Goal: Transaction & Acquisition: Subscribe to service/newsletter

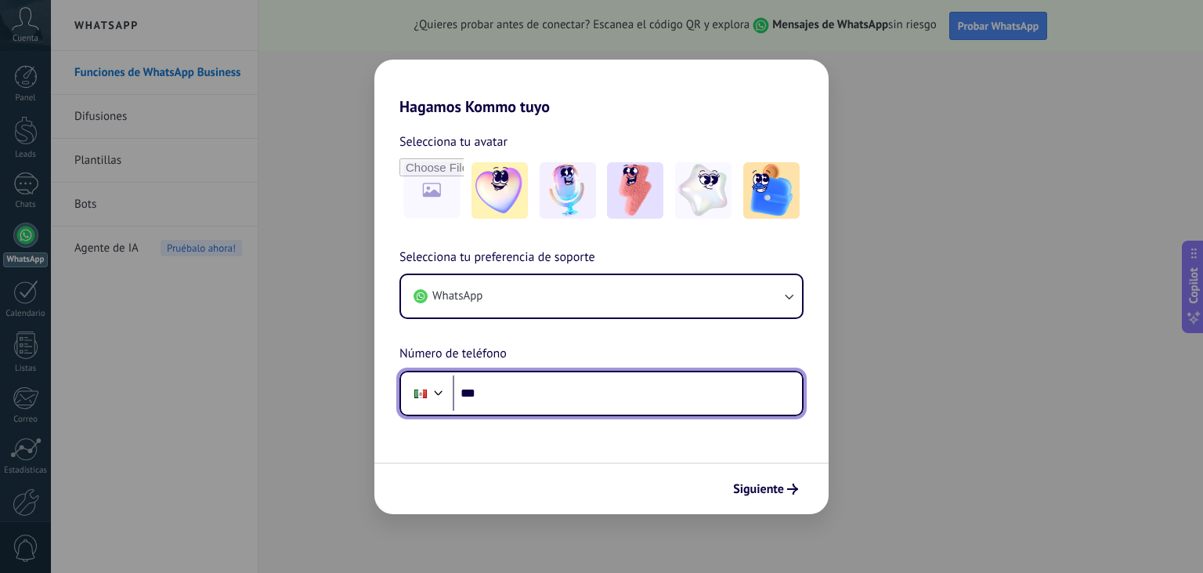
click at [530, 397] on input "***" at bounding box center [627, 393] width 349 height 36
type input "**********"
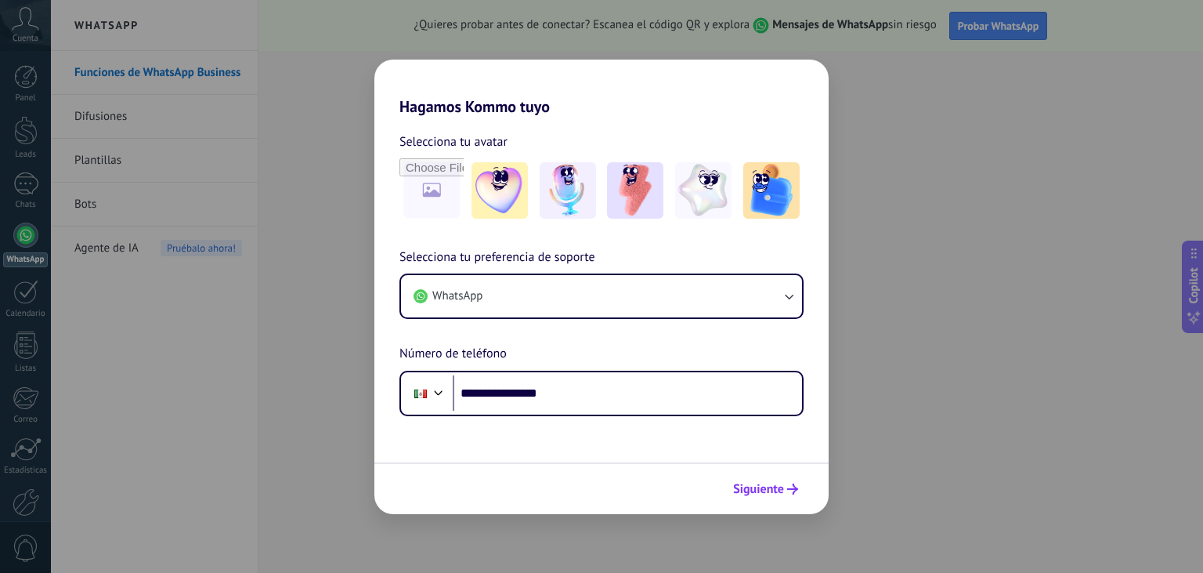
click at [763, 483] on span "Siguiente" at bounding box center [758, 488] width 51 height 11
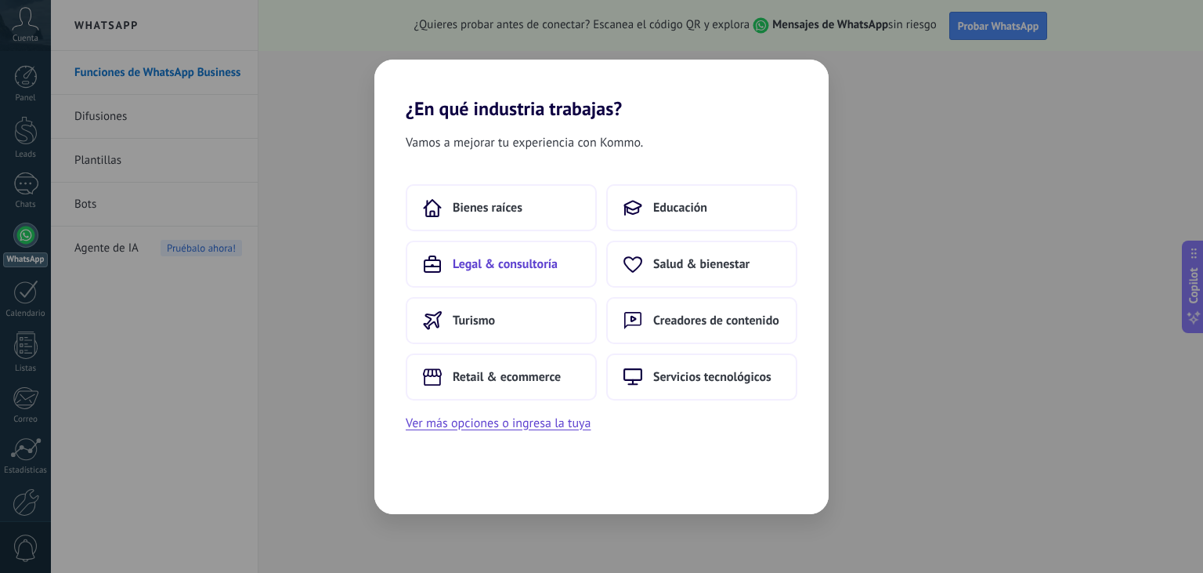
click at [554, 255] on button "Legal & consultoría" at bounding box center [501, 263] width 191 height 47
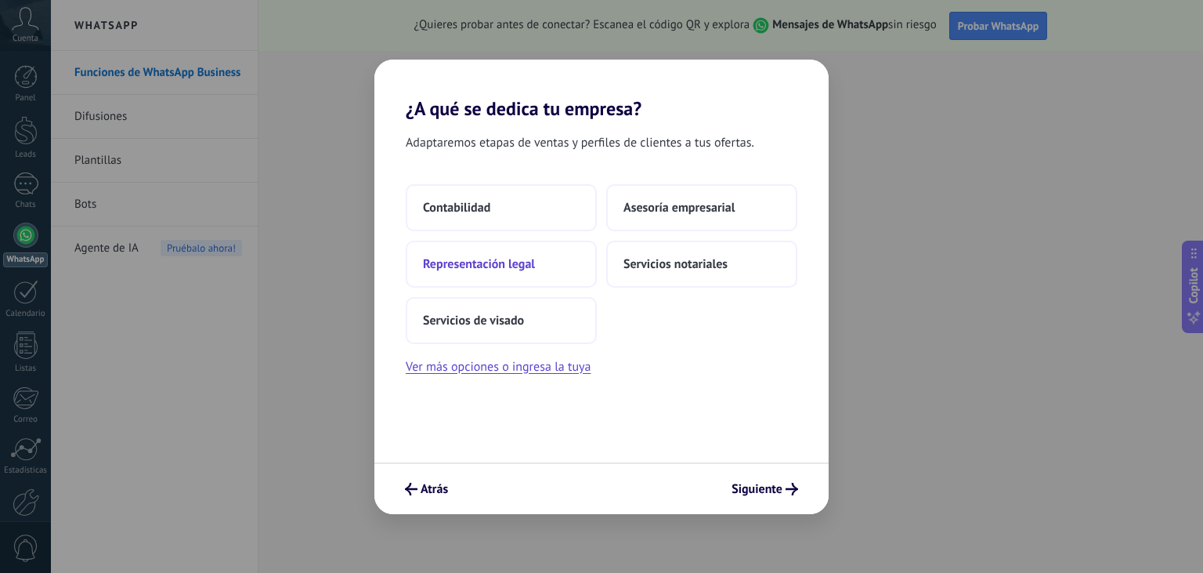
click at [469, 266] on span "Representación legal" at bounding box center [479, 264] width 112 height 16
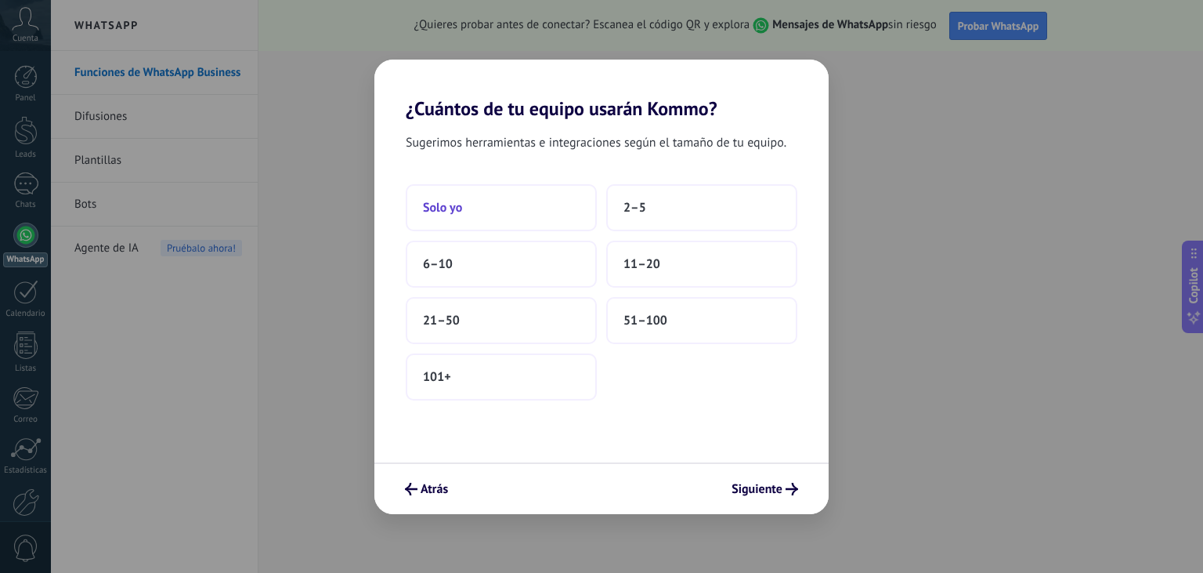
click at [470, 207] on button "Solo yo" at bounding box center [501, 207] width 191 height 47
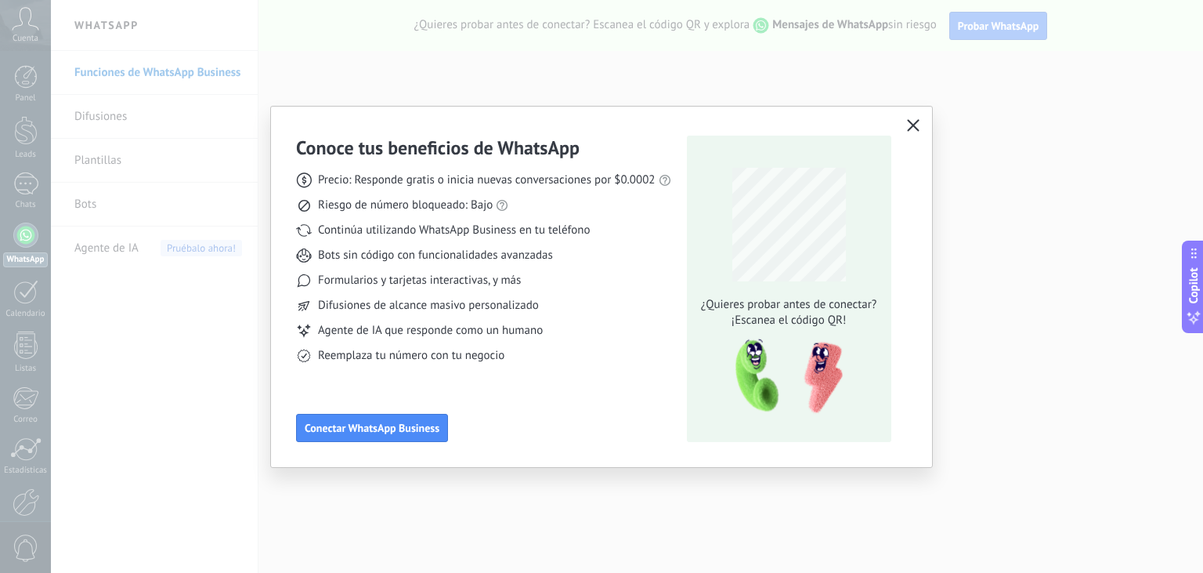
click at [918, 121] on icon "button" at bounding box center [913, 125] width 13 height 13
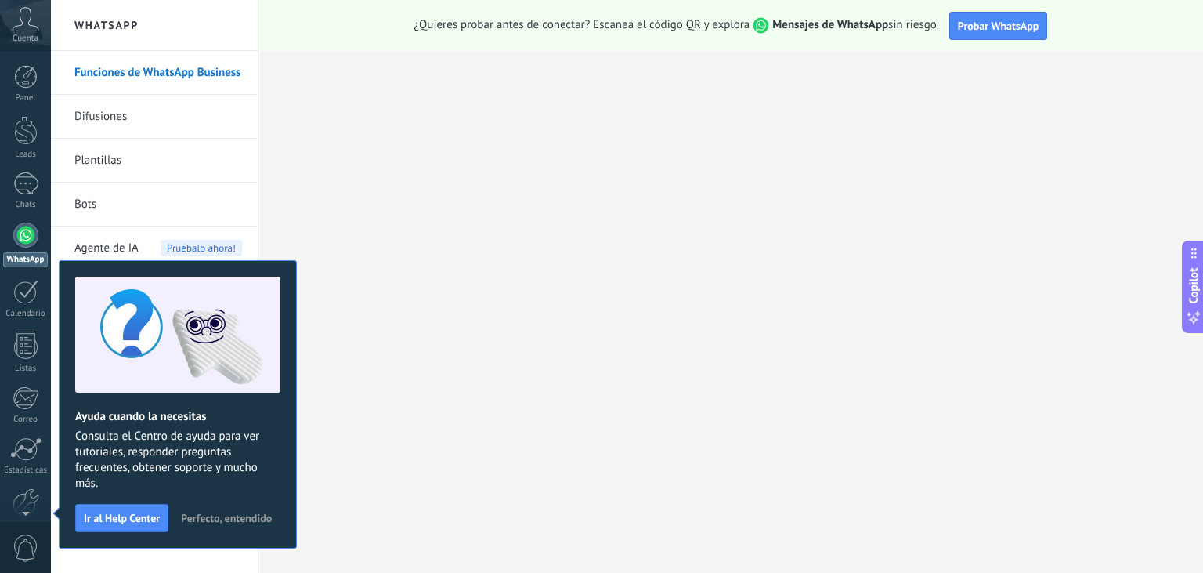
click at [233, 487] on span "Consulta el Centro de ayuda para ver tutoriales, responder preguntas frecuentes…" at bounding box center [177, 460] width 205 height 63
click at [259, 507] on button "Perfecto, entendido" at bounding box center [226, 518] width 105 height 24
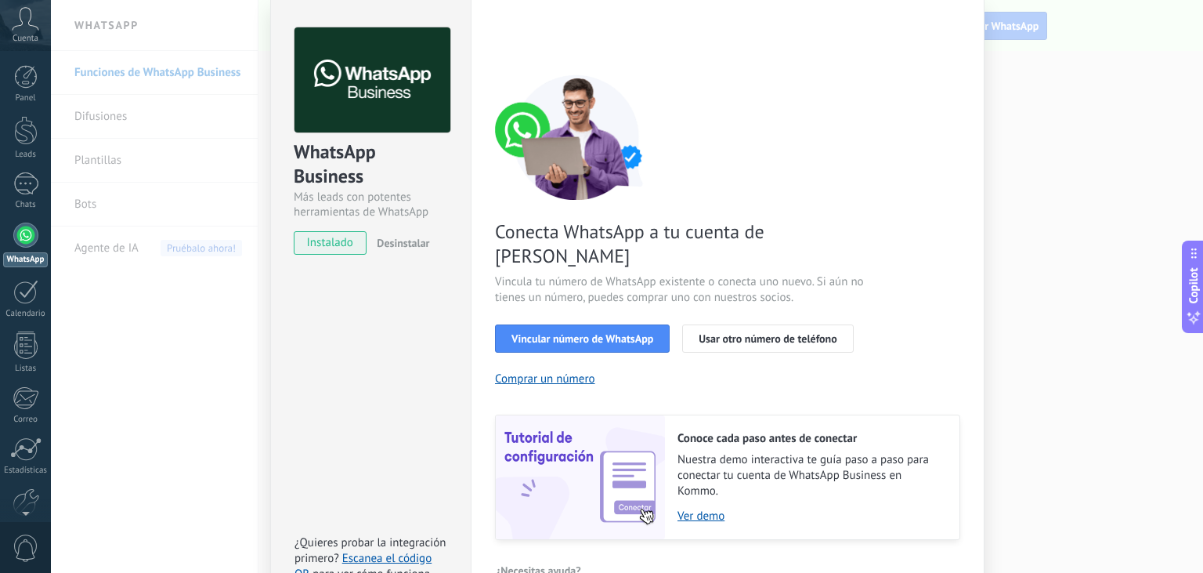
scroll to position [66, 0]
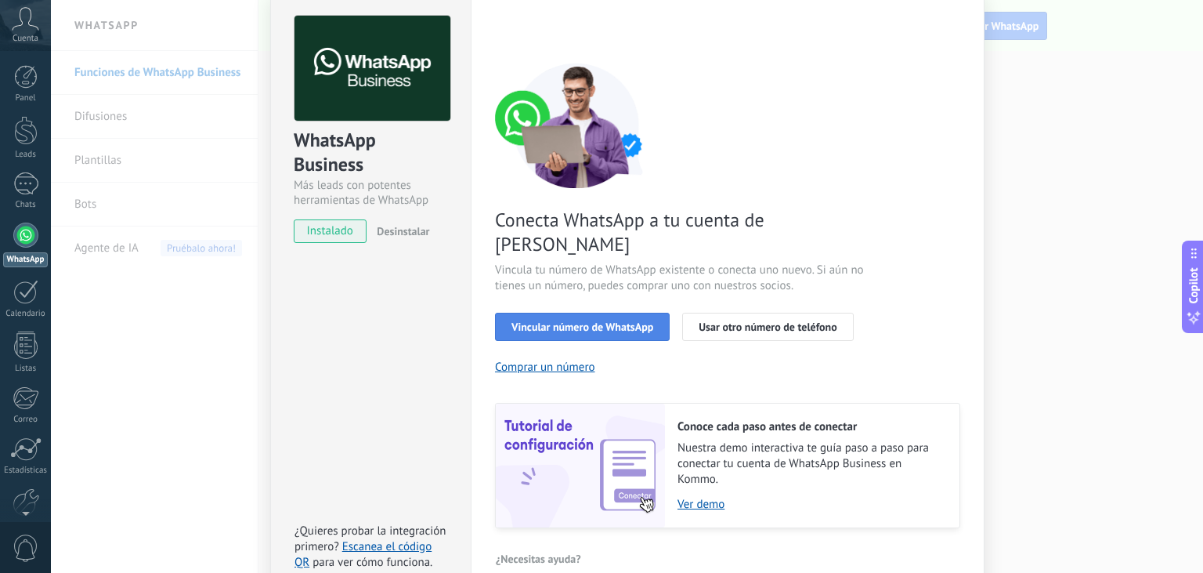
click at [541, 321] on span "Vincular número de WhatsApp" at bounding box center [583, 326] width 142 height 11
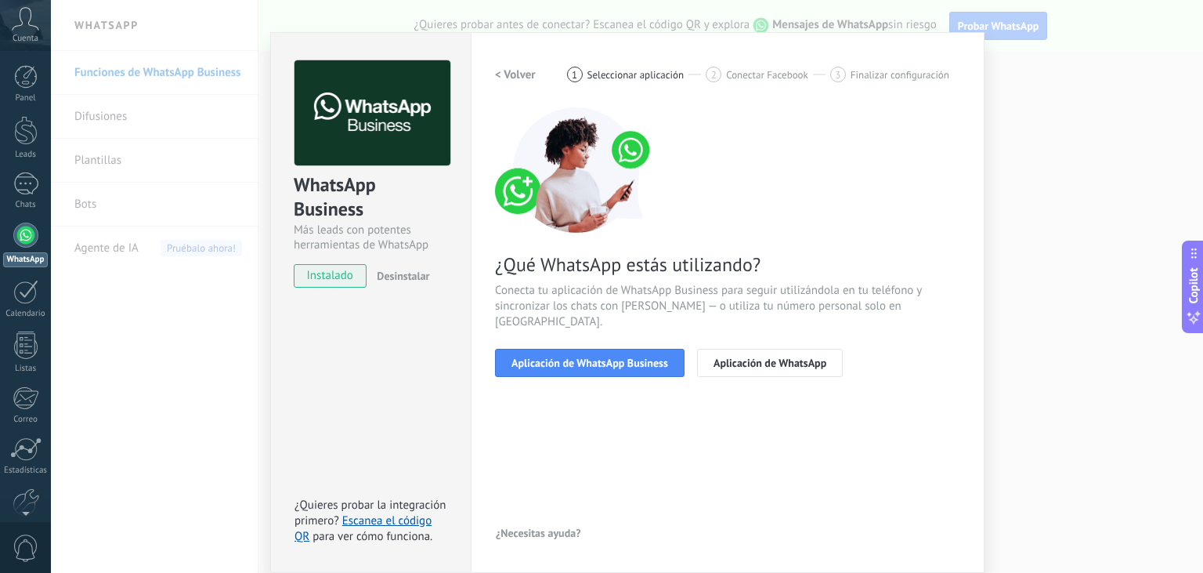
scroll to position [21, 0]
click at [593, 357] on span "Aplicación de WhatsApp Business" at bounding box center [590, 362] width 157 height 11
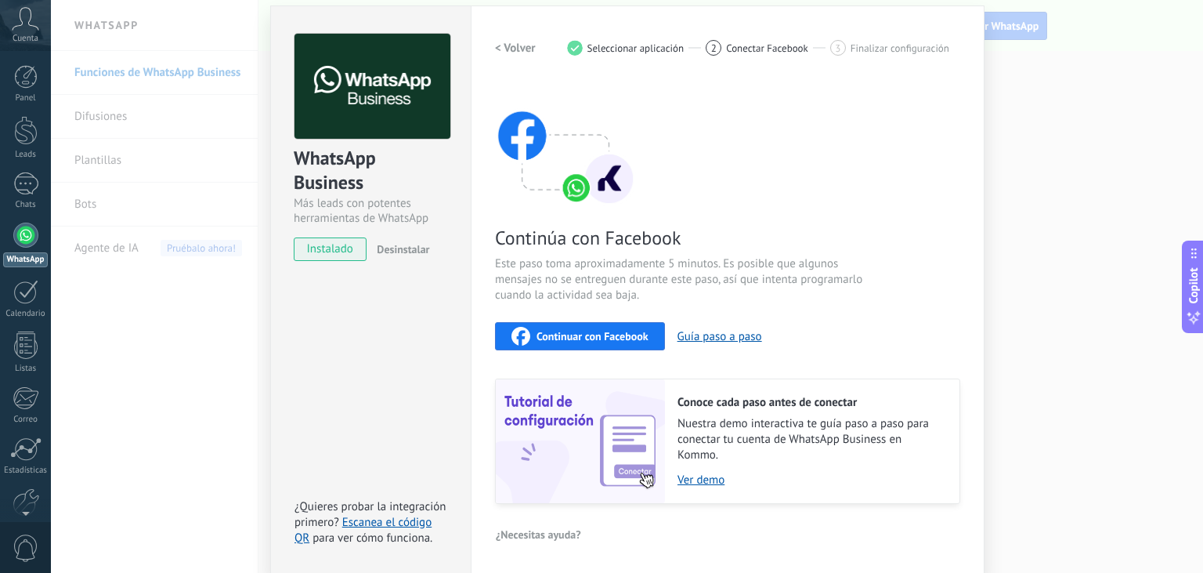
scroll to position [0, 0]
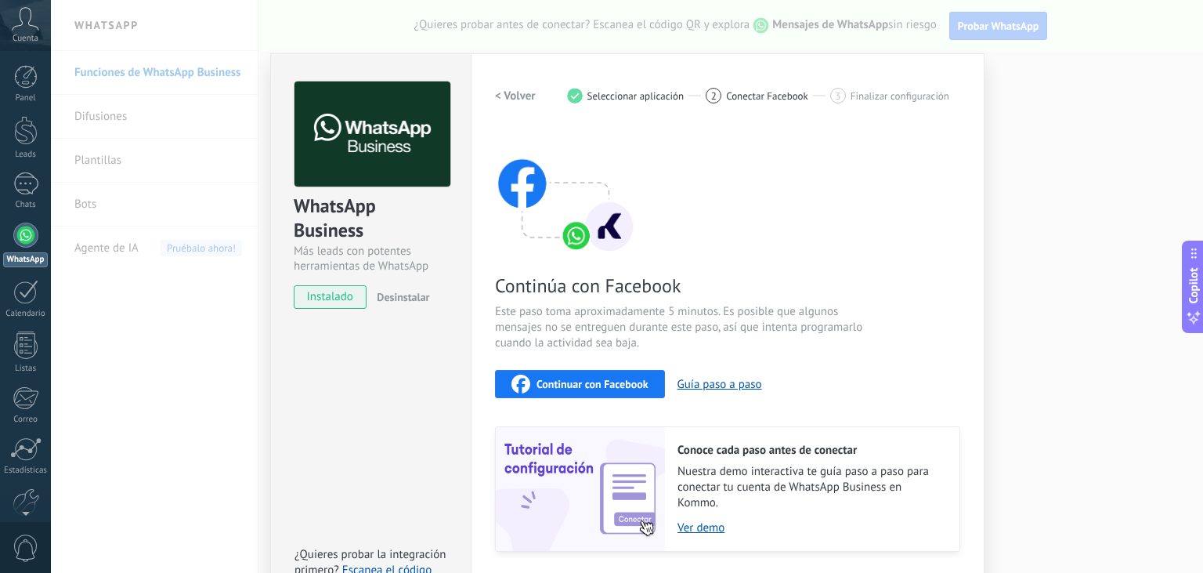
click at [1025, 212] on div "WhatsApp Business Más leads con potentes herramientas de WhatsApp instalado Des…" at bounding box center [627, 286] width 1152 height 573
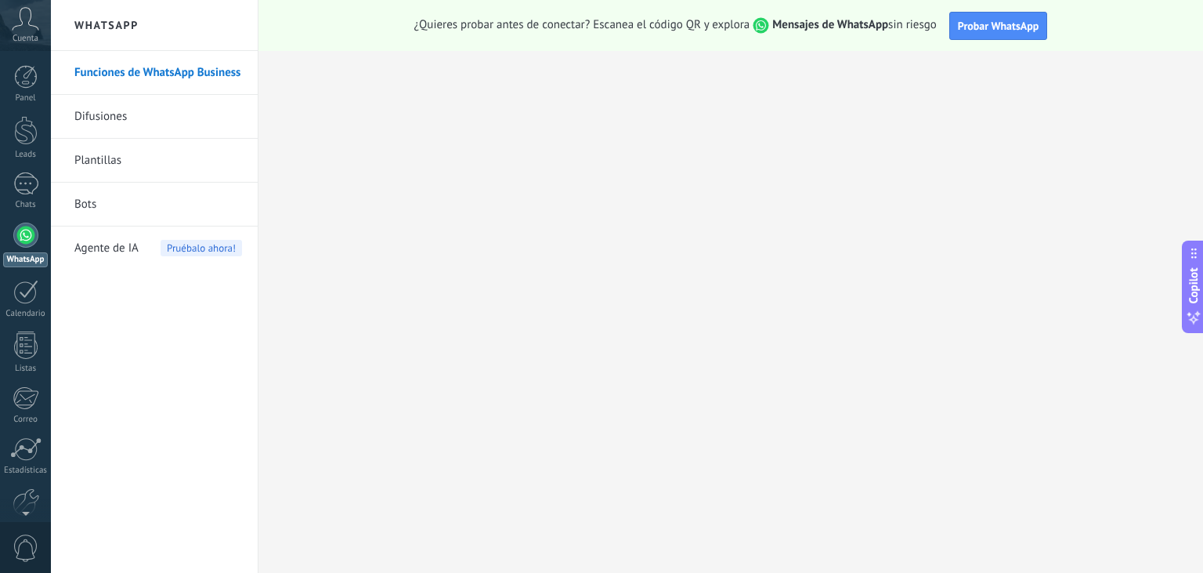
click at [107, 117] on link "Difusiones" at bounding box center [158, 117] width 168 height 44
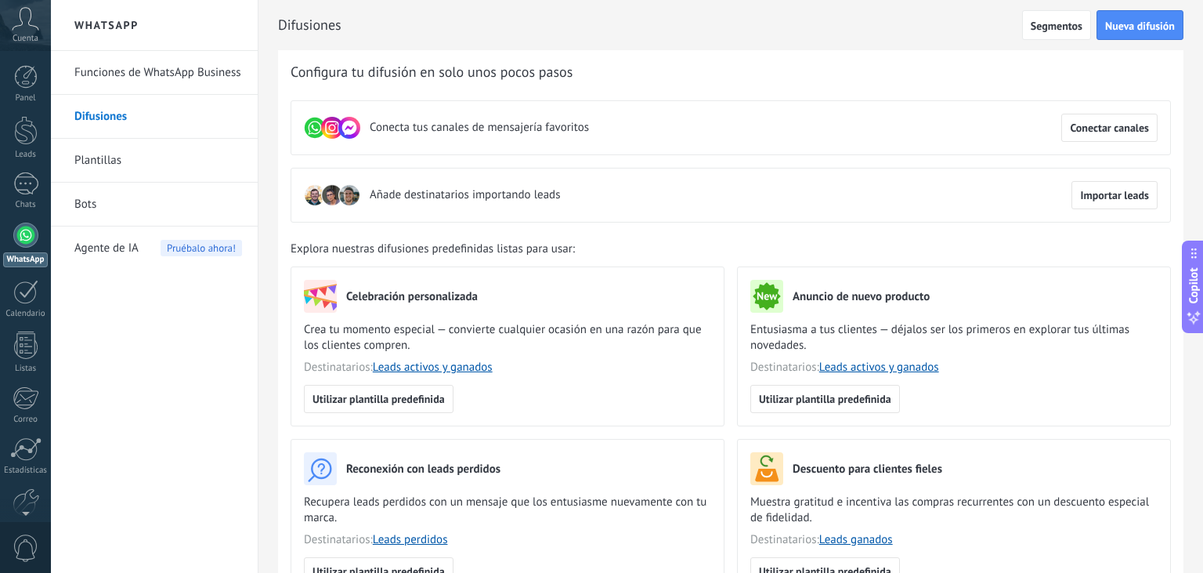
click at [100, 164] on link "Plantillas" at bounding box center [158, 161] width 168 height 44
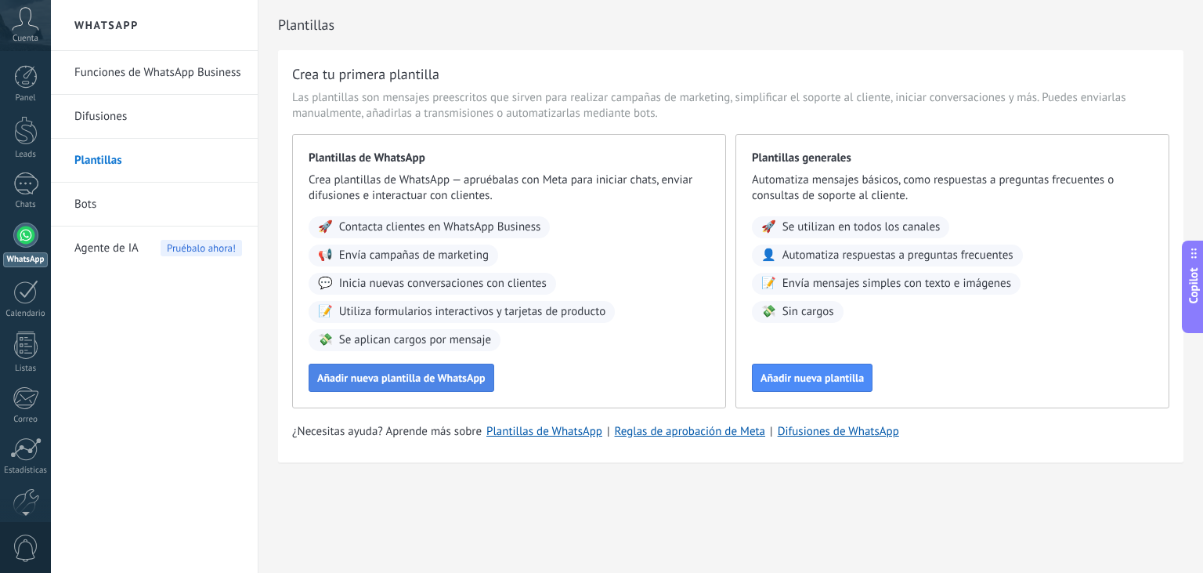
click at [375, 378] on span "Añadir nueva plantilla de WhatsApp" at bounding box center [401, 377] width 168 height 11
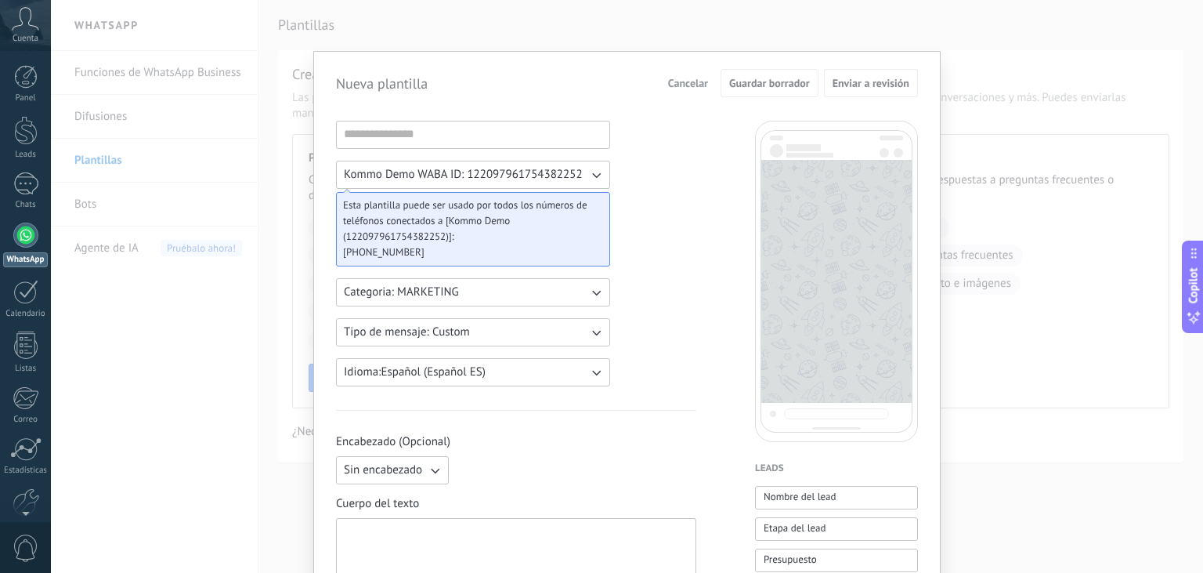
click at [801, 34] on div "Nueva plantilla Cancelar Guardar borrador Enviar a revisión Kommo Demo WABA ID:…" at bounding box center [627, 286] width 1152 height 573
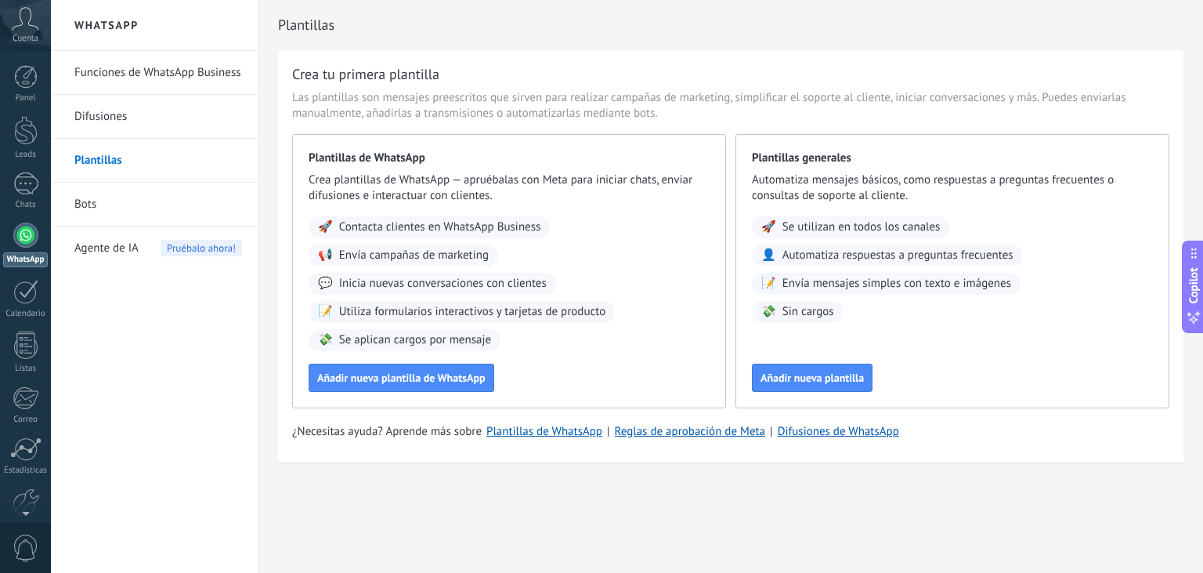
click at [67, 202] on li "Bots" at bounding box center [154, 205] width 207 height 44
click at [81, 202] on link "Bots" at bounding box center [158, 205] width 168 height 44
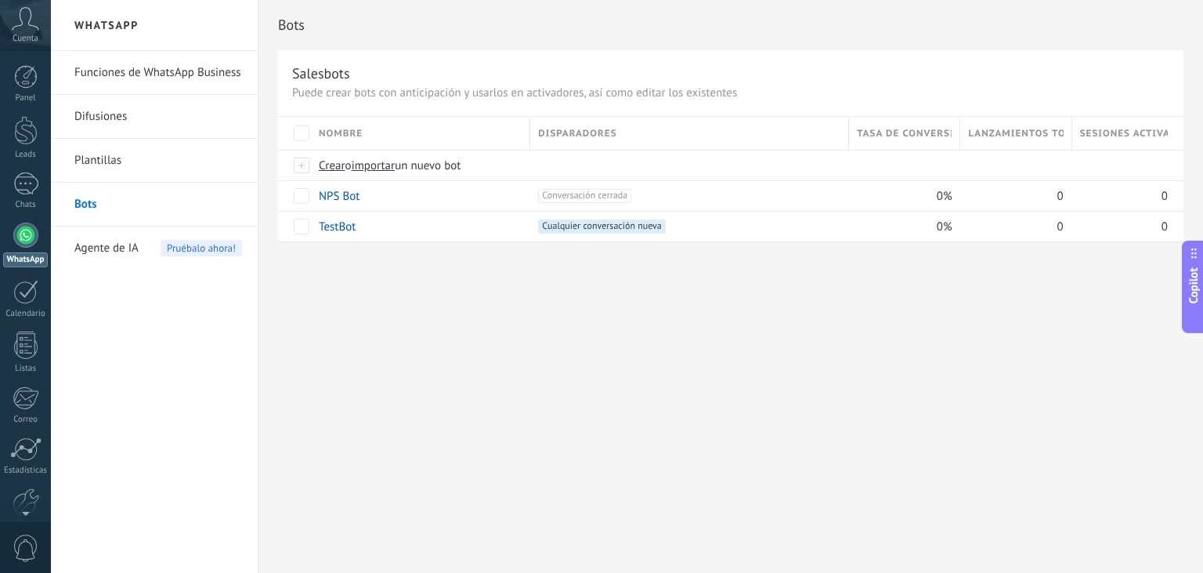
click at [102, 252] on span "Agente de IA" at bounding box center [106, 248] width 64 height 44
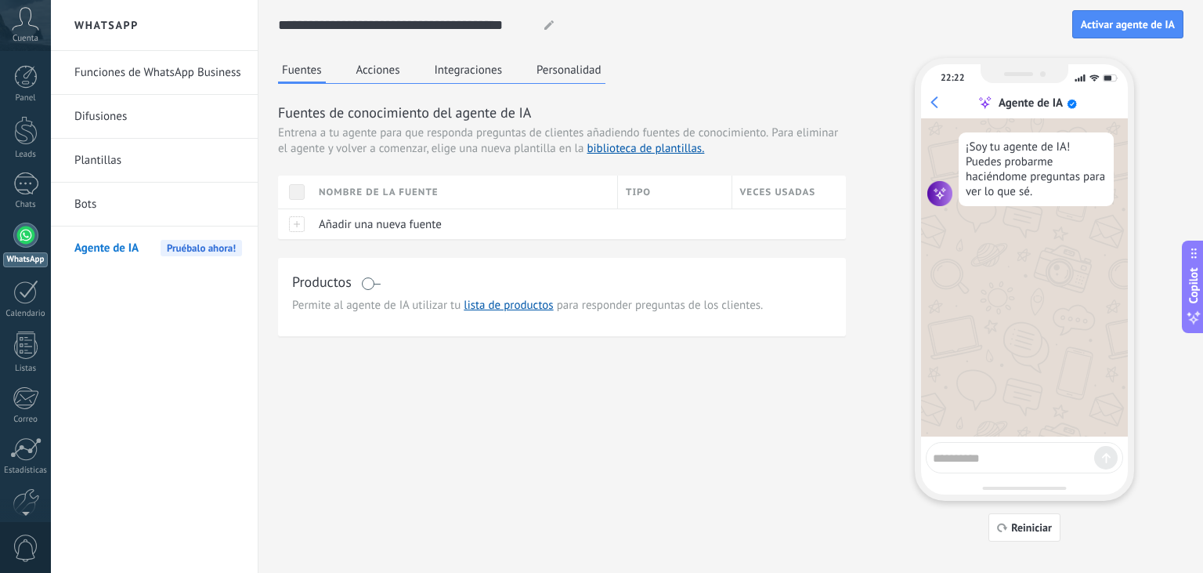
click at [373, 71] on button "Acciones" at bounding box center [379, 70] width 52 height 24
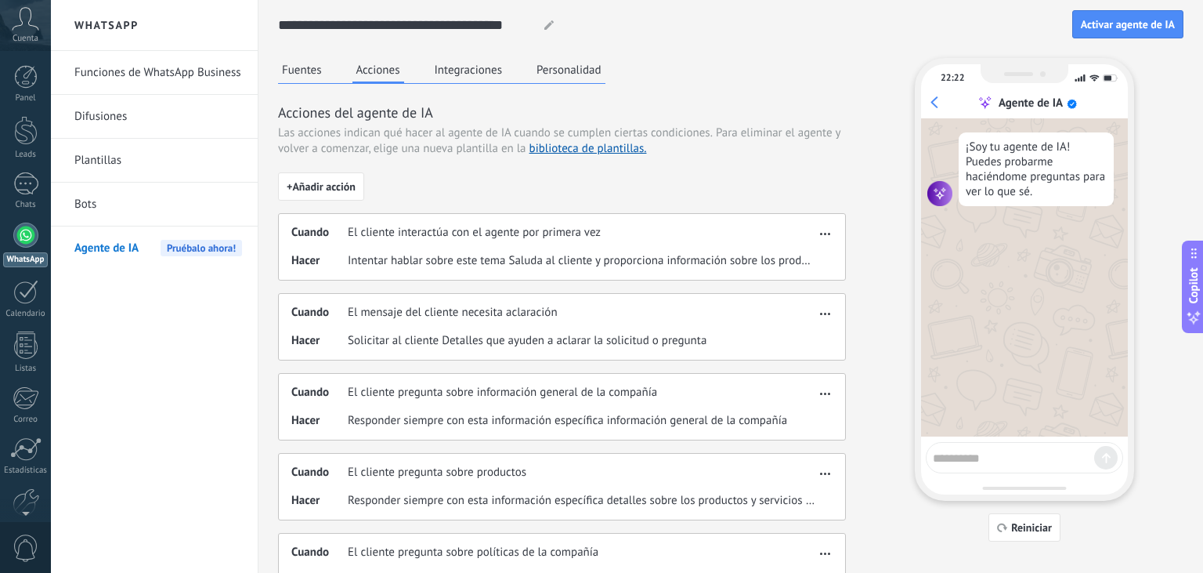
click at [456, 65] on button "Integraciones" at bounding box center [469, 70] width 76 height 24
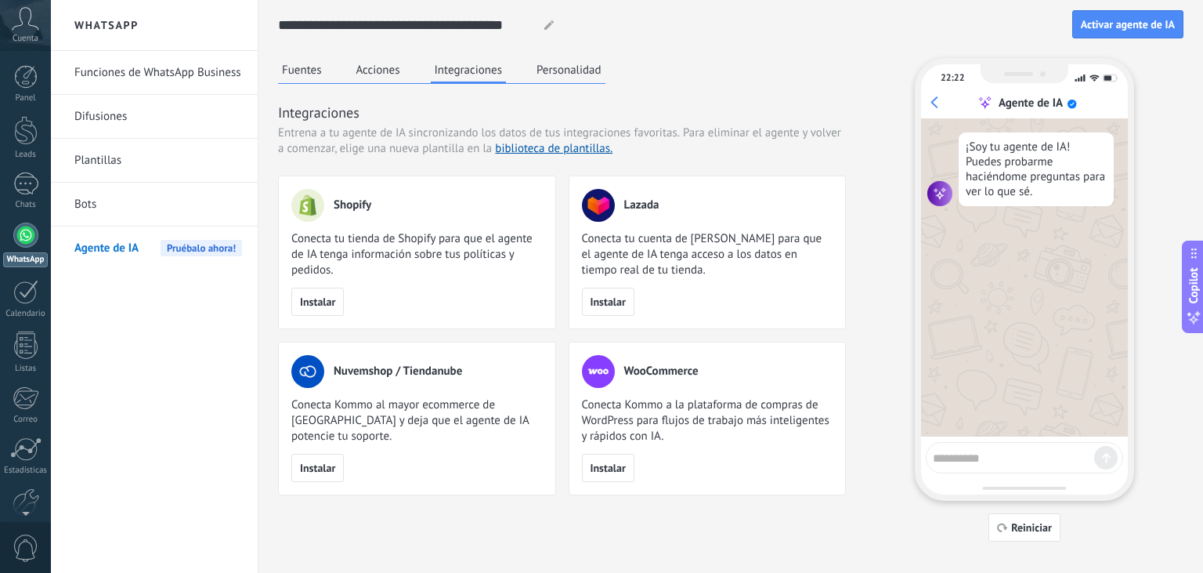
click at [578, 73] on button "Personalidad" at bounding box center [569, 70] width 73 height 24
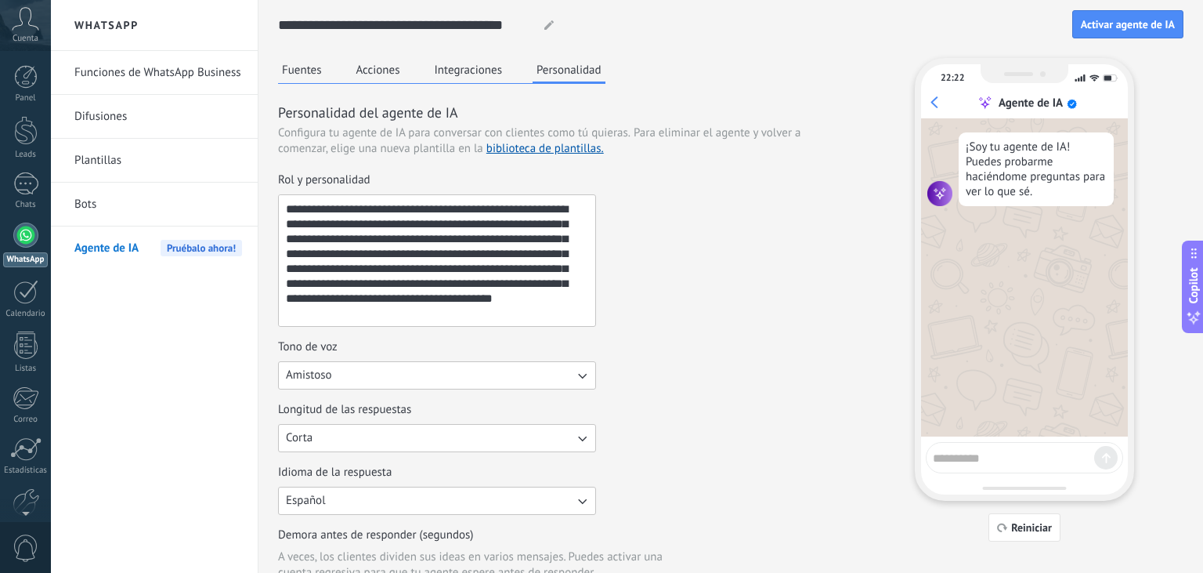
click at [449, 71] on button "Integraciones" at bounding box center [469, 70] width 76 height 24
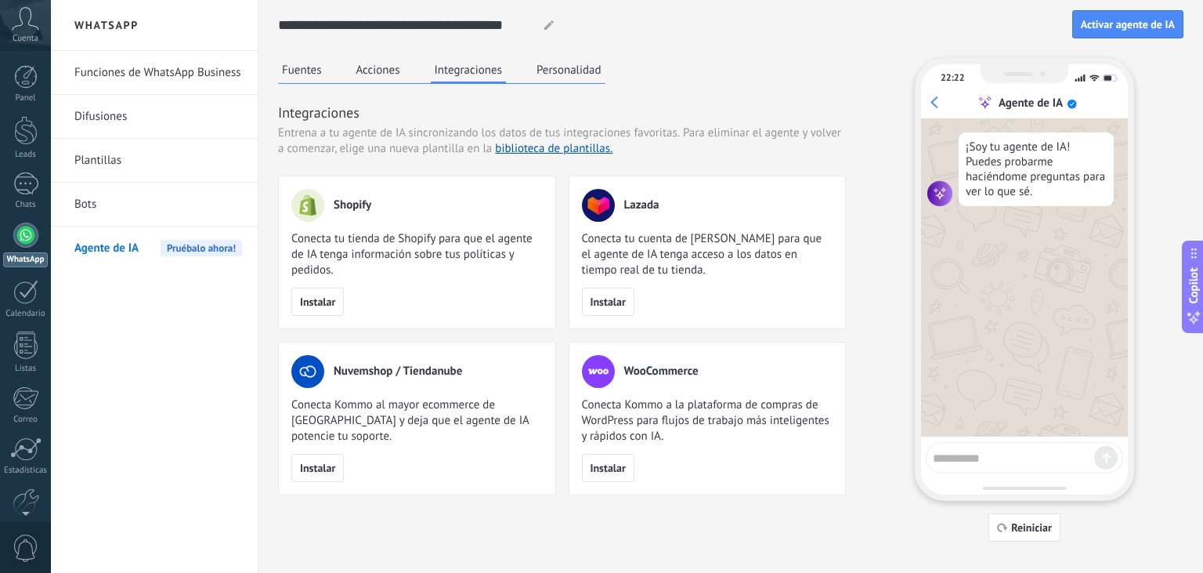
click at [377, 70] on button "Acciones" at bounding box center [379, 70] width 52 height 24
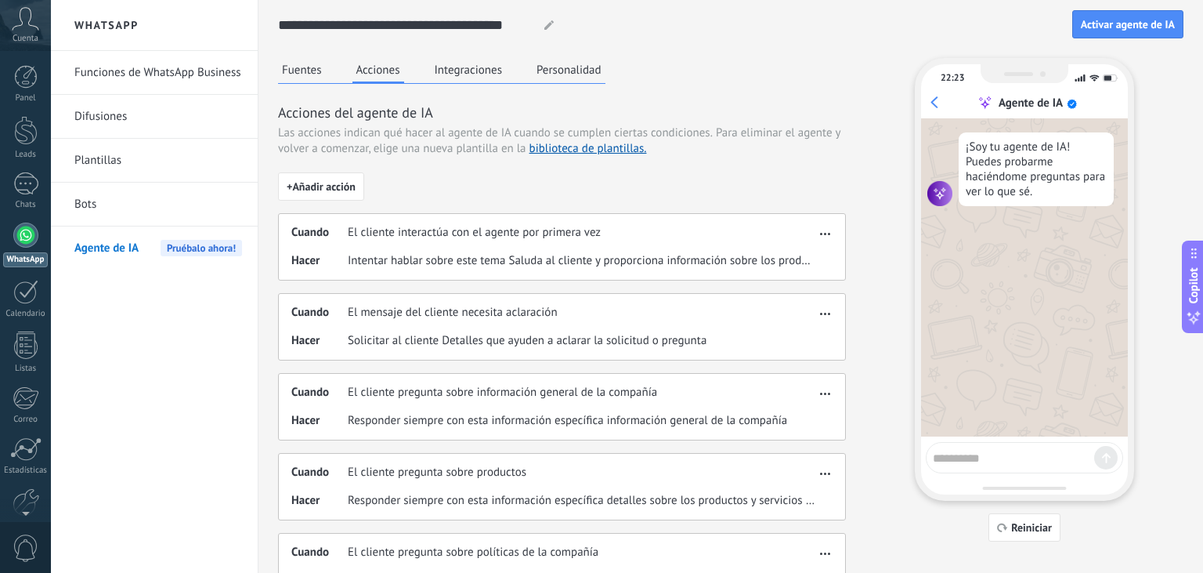
click at [724, 235] on div "Cuando El cliente interactúa con el agente por primera vez" at bounding box center [553, 233] width 524 height 16
click at [537, 227] on span "El cliente interactúa con el agente por primera vez" at bounding box center [474, 233] width 253 height 16
click at [826, 237] on button "button" at bounding box center [825, 231] width 18 height 19
click at [1017, 277] on div "¡Soy tu agente de IA! Puedes probarme haciéndome preguntas para ver lo que sé." at bounding box center [1024, 277] width 207 height 318
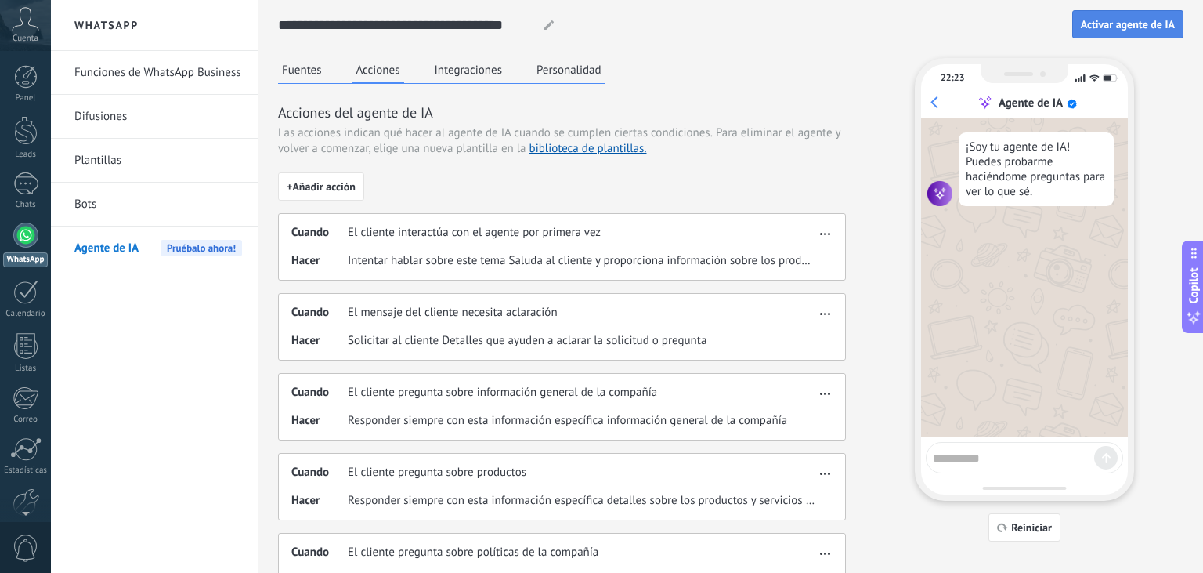
click at [1105, 21] on span "Activar agente de IA" at bounding box center [1128, 24] width 94 height 11
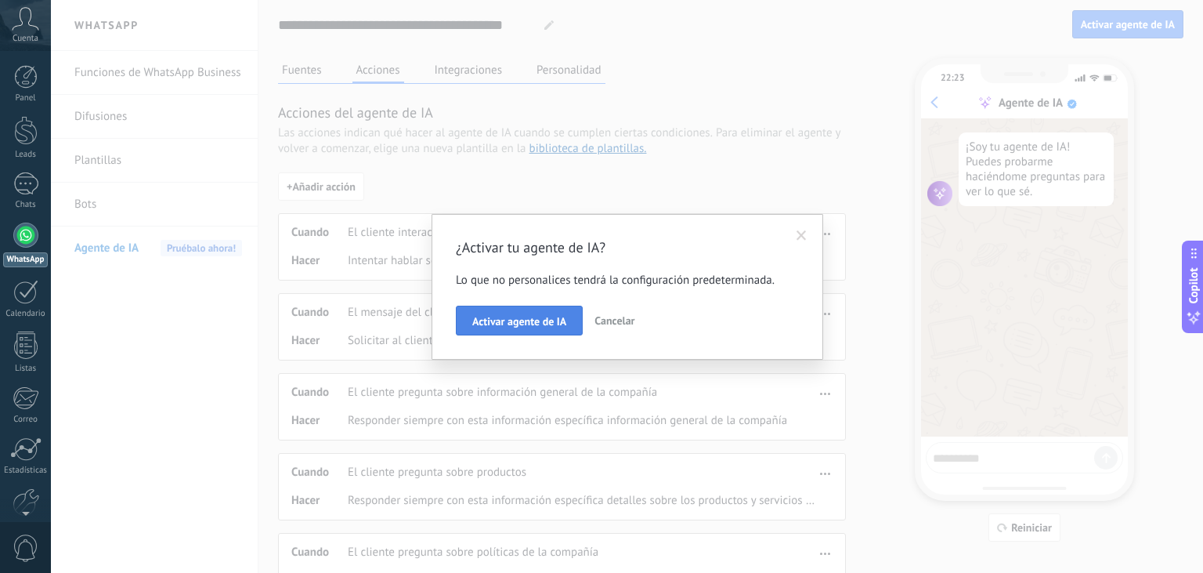
click at [541, 326] on span "Activar agente de IA" at bounding box center [519, 321] width 94 height 11
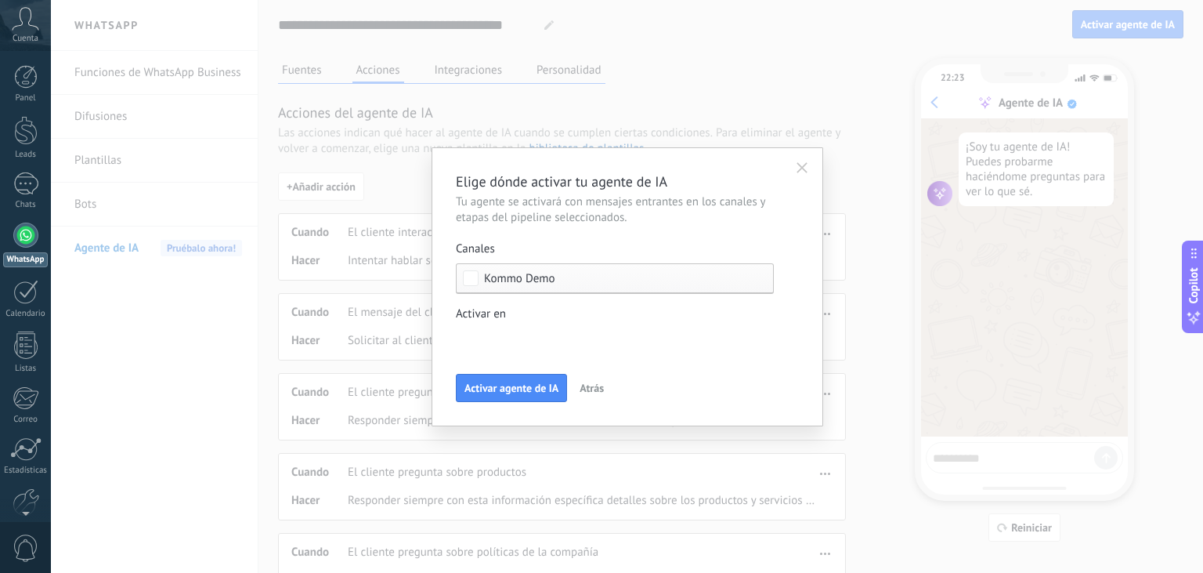
click at [0, 0] on div "Incoming leads Contacto inicial Negociación Debate contractual Discusión de con…" at bounding box center [0, 0] width 0 height 0
click at [552, 341] on span at bounding box center [519, 339] width 80 height 13
click at [797, 172] on div at bounding box center [627, 286] width 1152 height 573
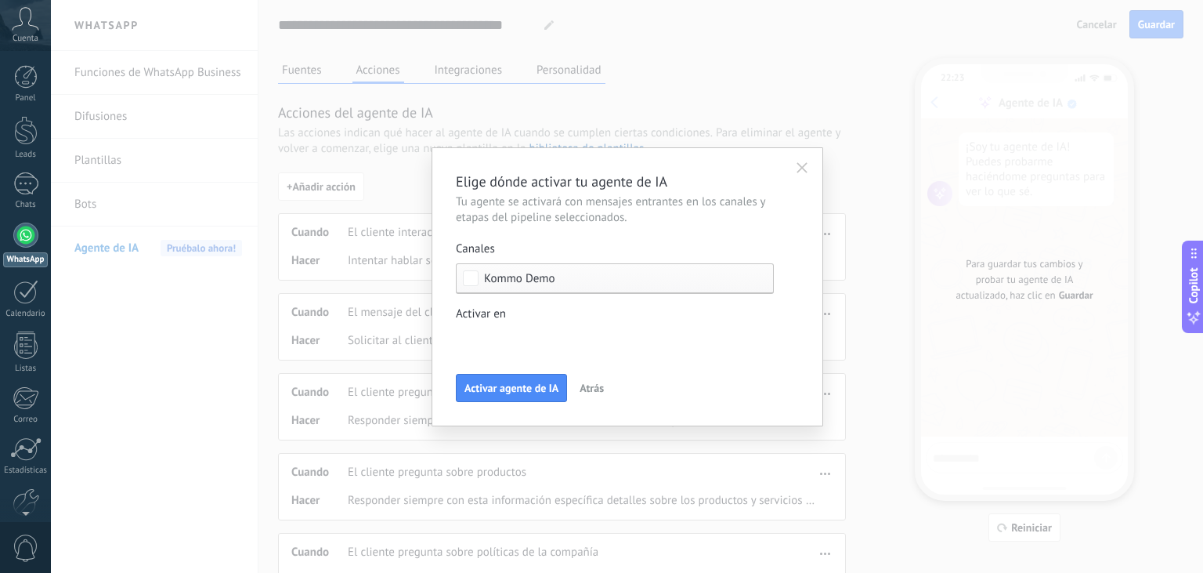
click at [797, 172] on icon "button" at bounding box center [802, 167] width 11 height 11
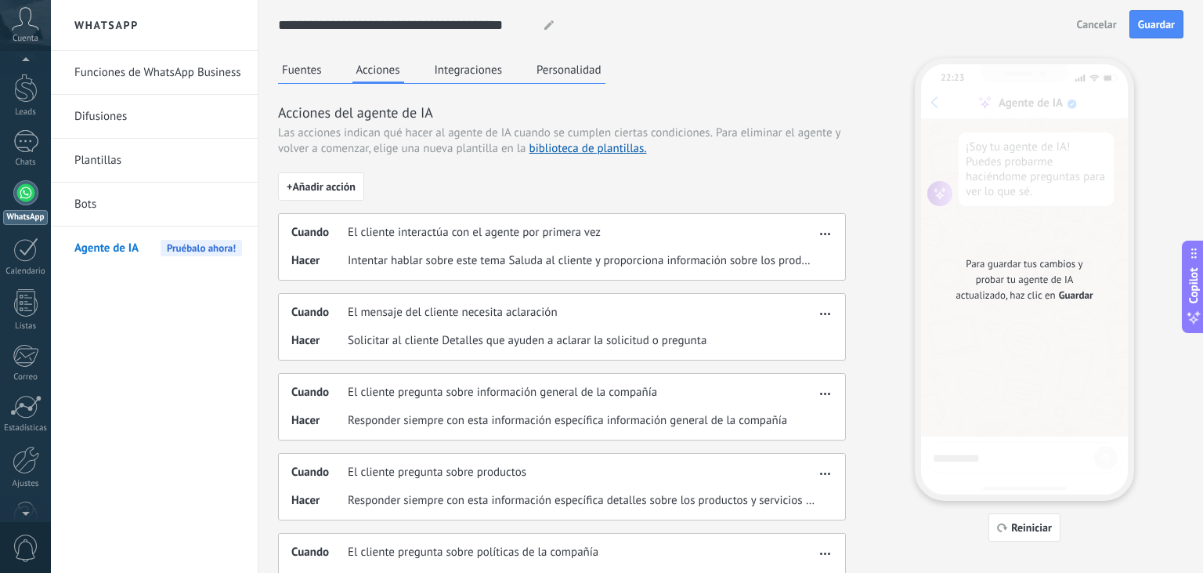
scroll to position [63, 0]
click at [37, 448] on div at bounding box center [26, 439] width 27 height 28
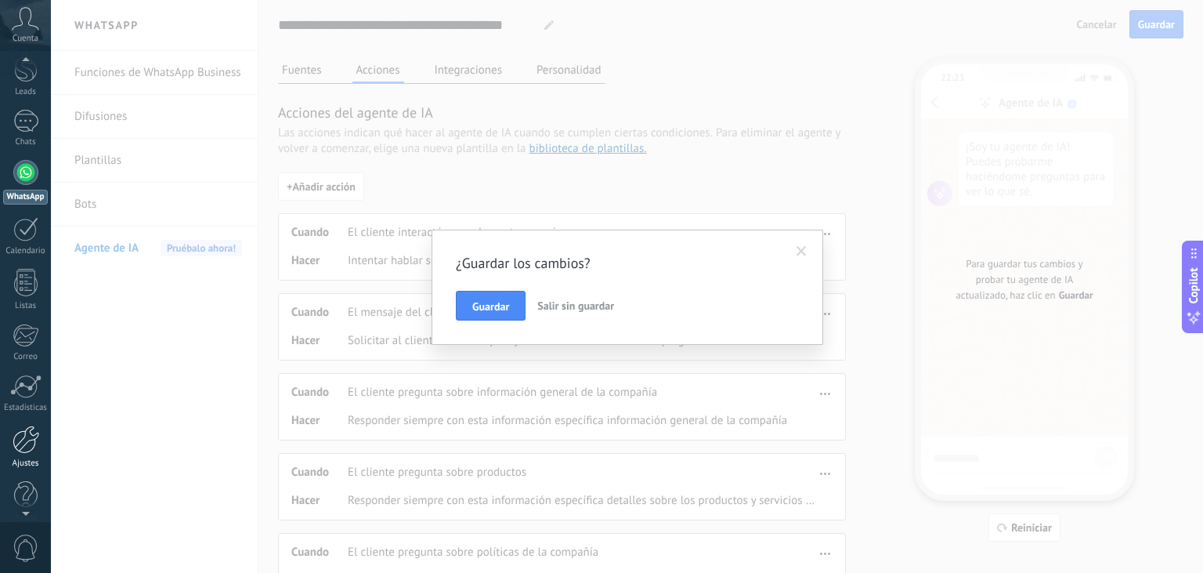
scroll to position [0, 0]
click at [569, 306] on span "Salir sin guardar" at bounding box center [575, 305] width 77 height 14
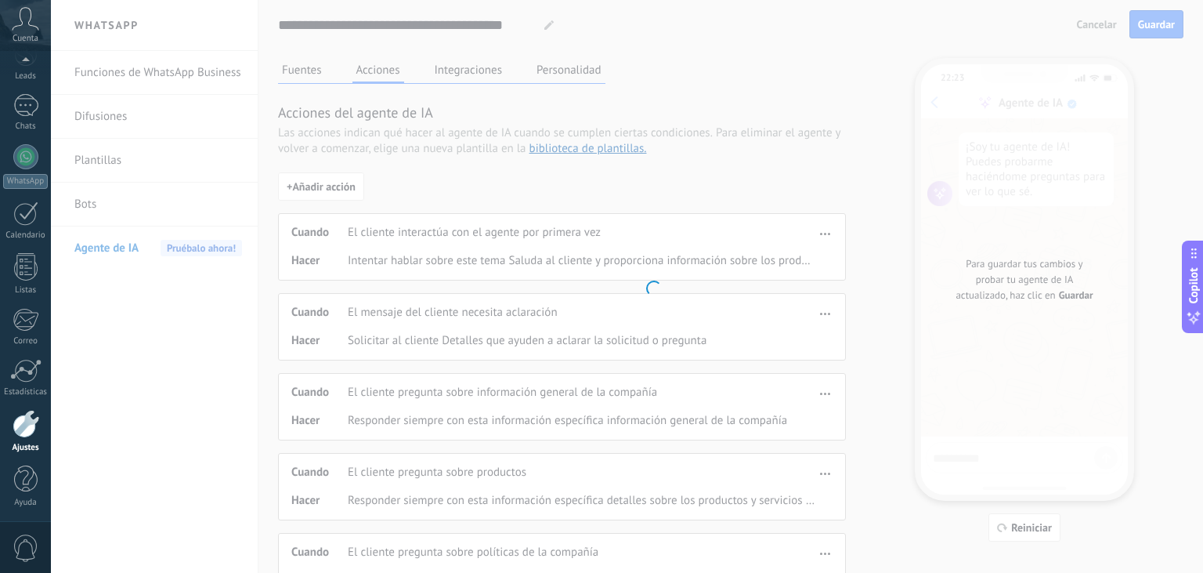
scroll to position [78, 0]
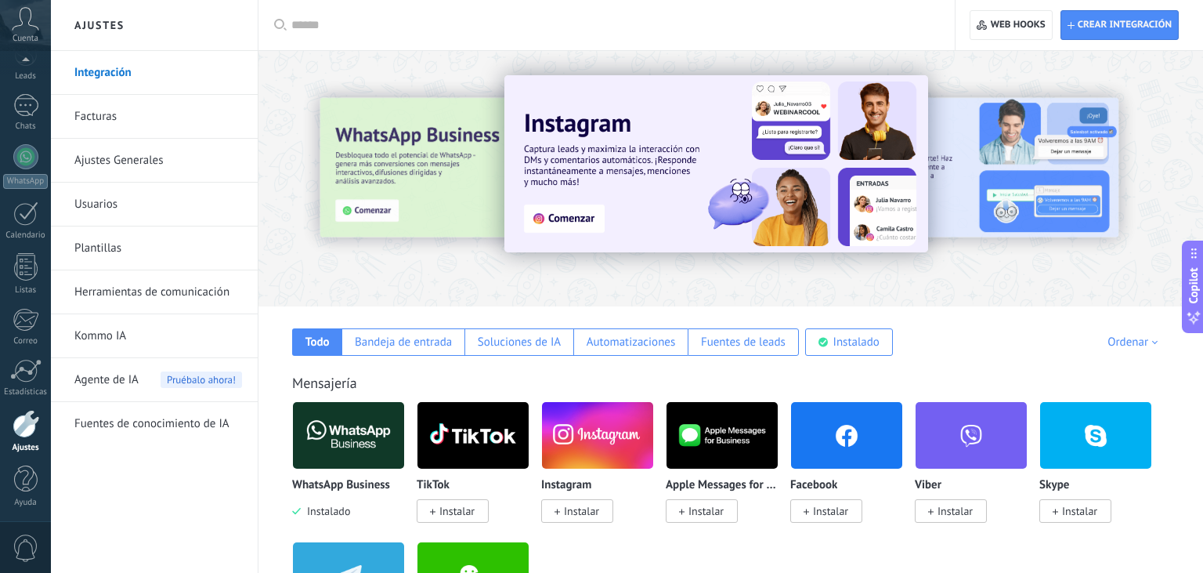
click at [99, 158] on link "Ajustes Generales" at bounding box center [158, 161] width 168 height 44
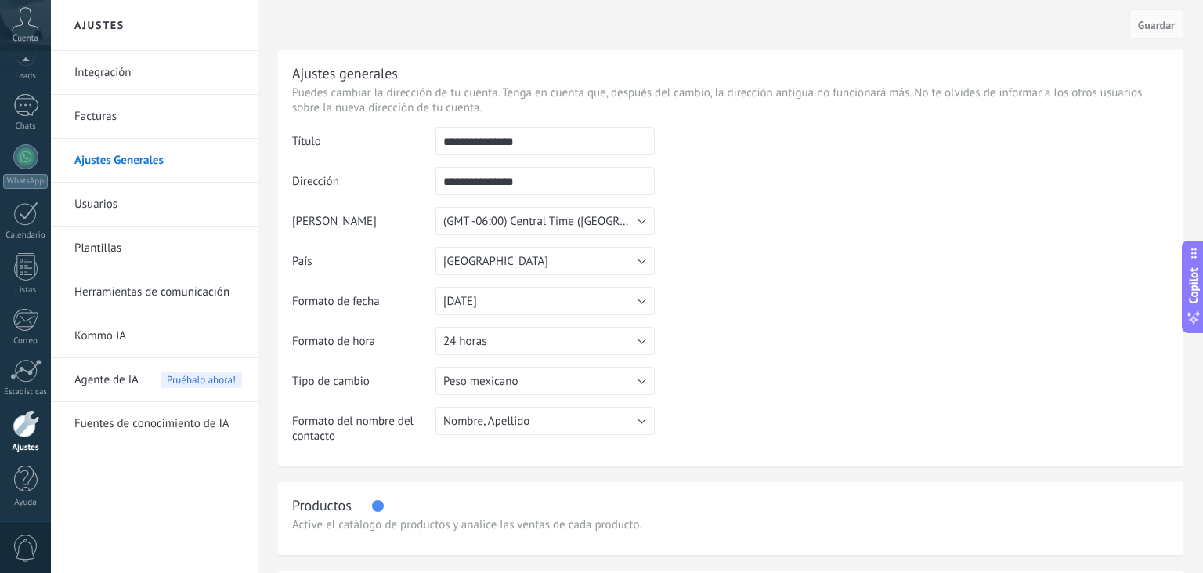
click at [22, 421] on div at bounding box center [26, 424] width 27 height 28
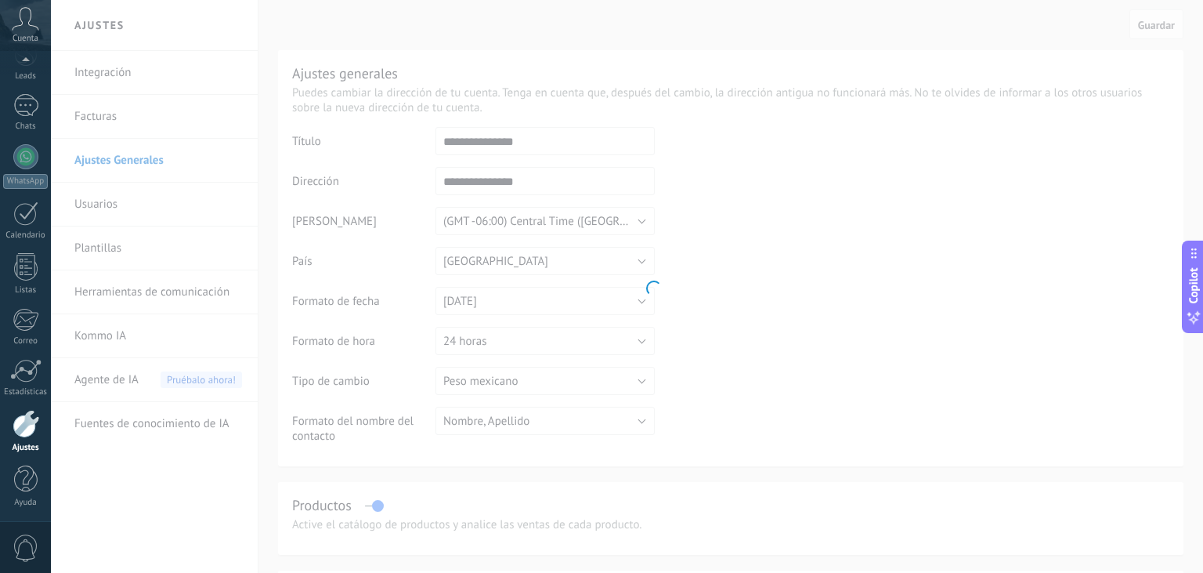
scroll to position [78, 0]
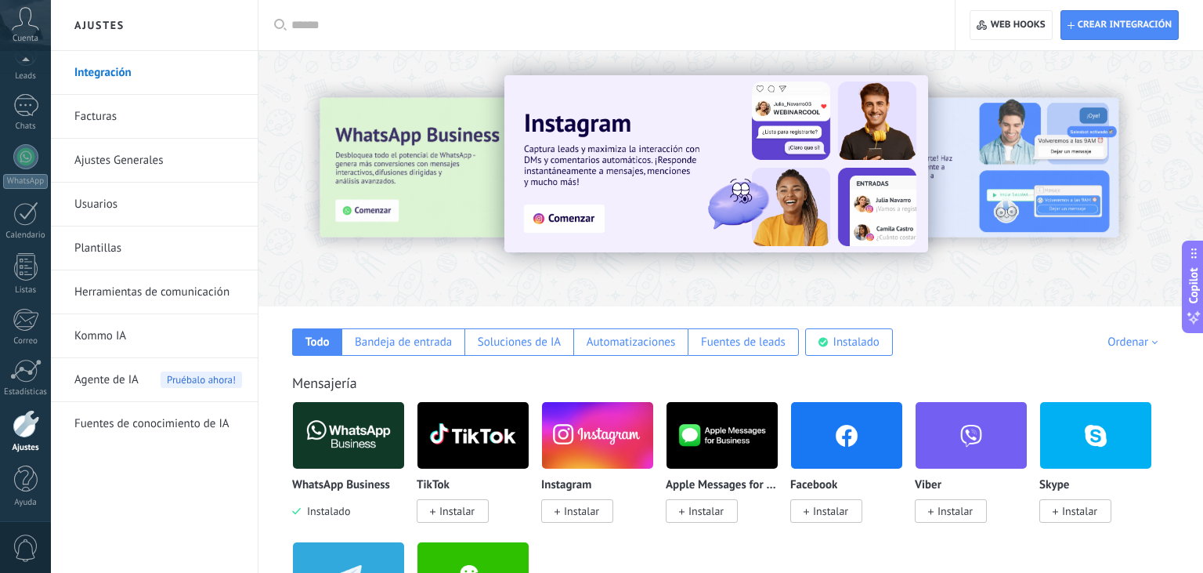
click at [141, 284] on link "Herramientas de comunicación" at bounding box center [158, 292] width 168 height 44
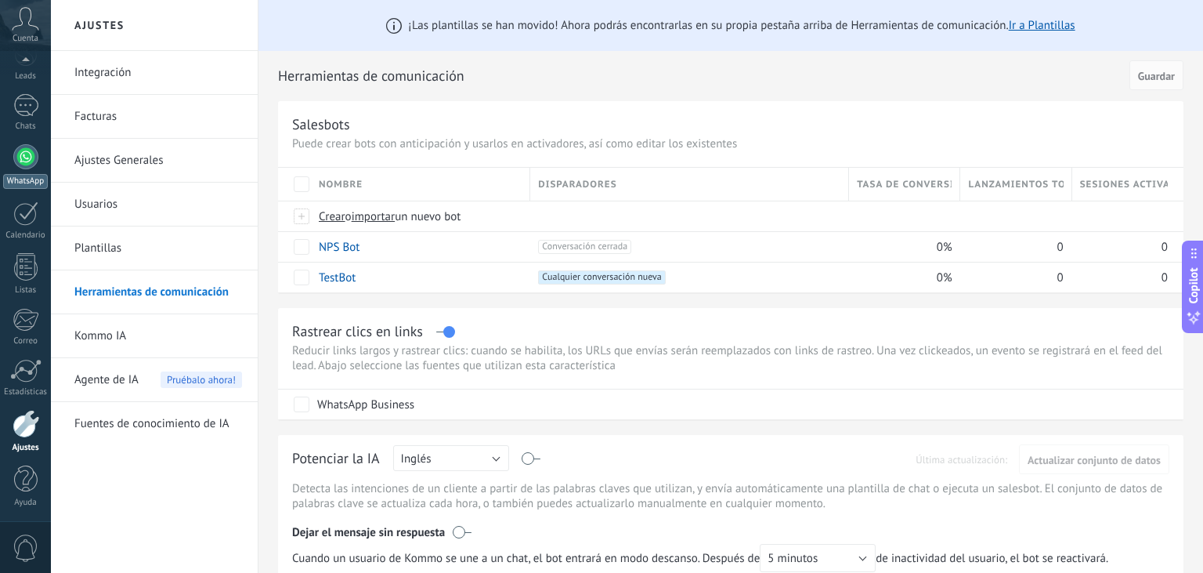
click at [13, 165] on link "WhatsApp" at bounding box center [25, 166] width 51 height 45
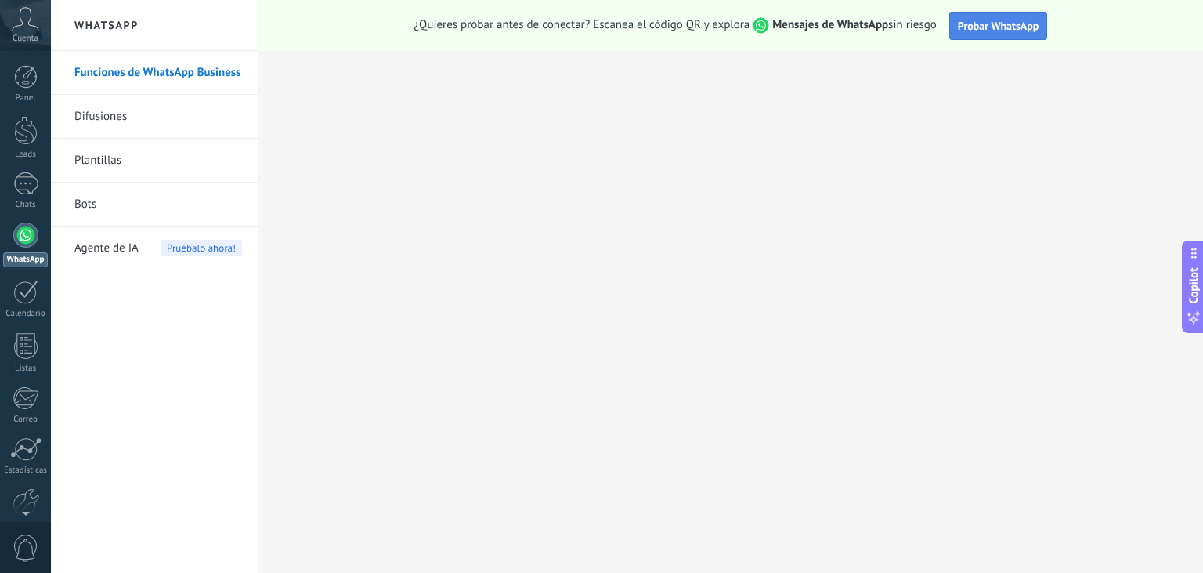
click at [982, 22] on span "Probar WhatsApp" at bounding box center [998, 26] width 81 height 14
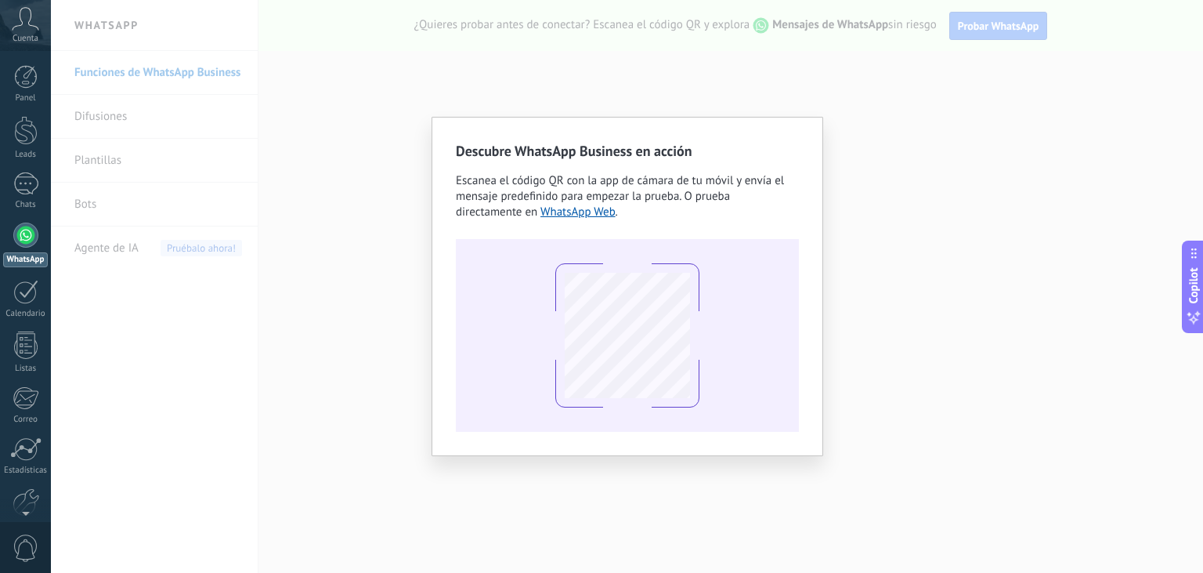
click at [902, 74] on div "Descubre WhatsApp Business en acción Escanea el código QR con la app [PERSON_NA…" at bounding box center [627, 286] width 1152 height 573
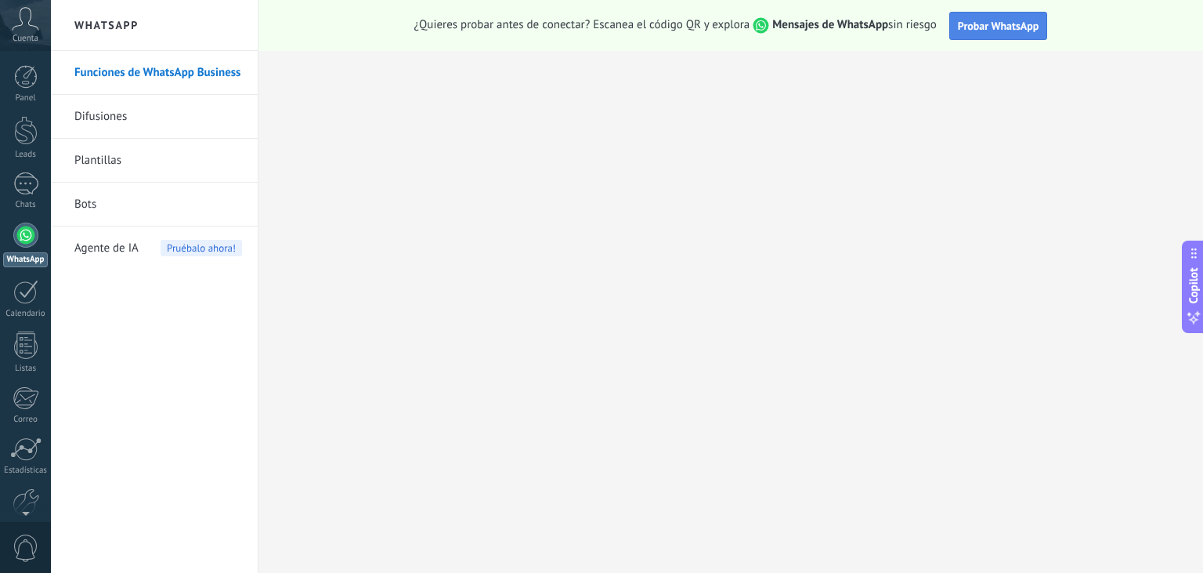
click at [985, 31] on span "Probar WhatsApp" at bounding box center [998, 26] width 81 height 14
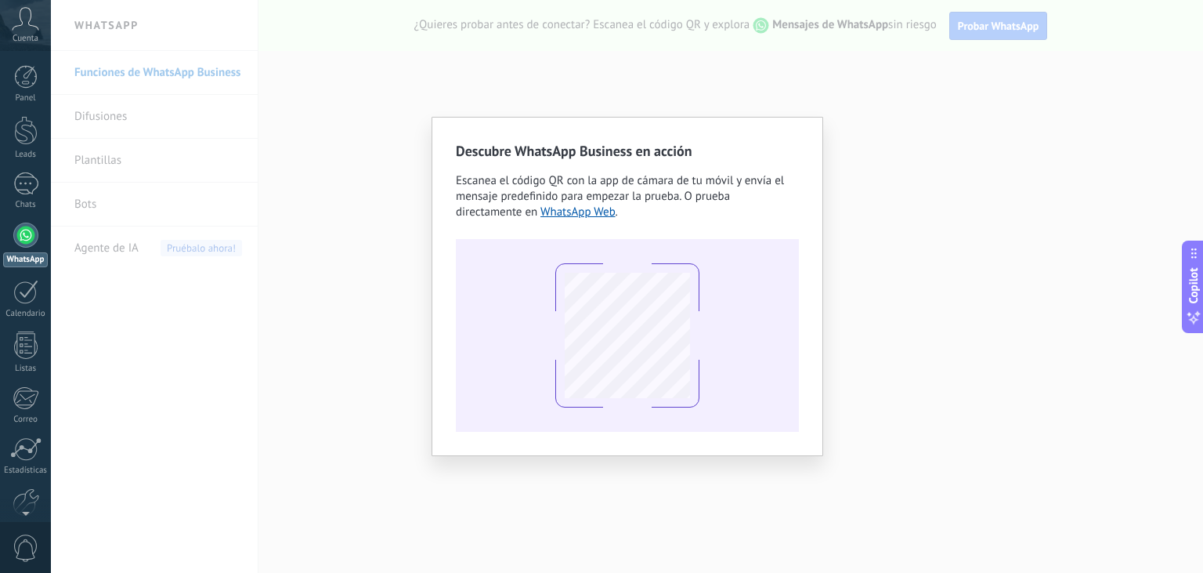
click at [954, 504] on div "Descubre WhatsApp Business en acción Escanea el código QR con la app [PERSON_NA…" at bounding box center [627, 286] width 1152 height 573
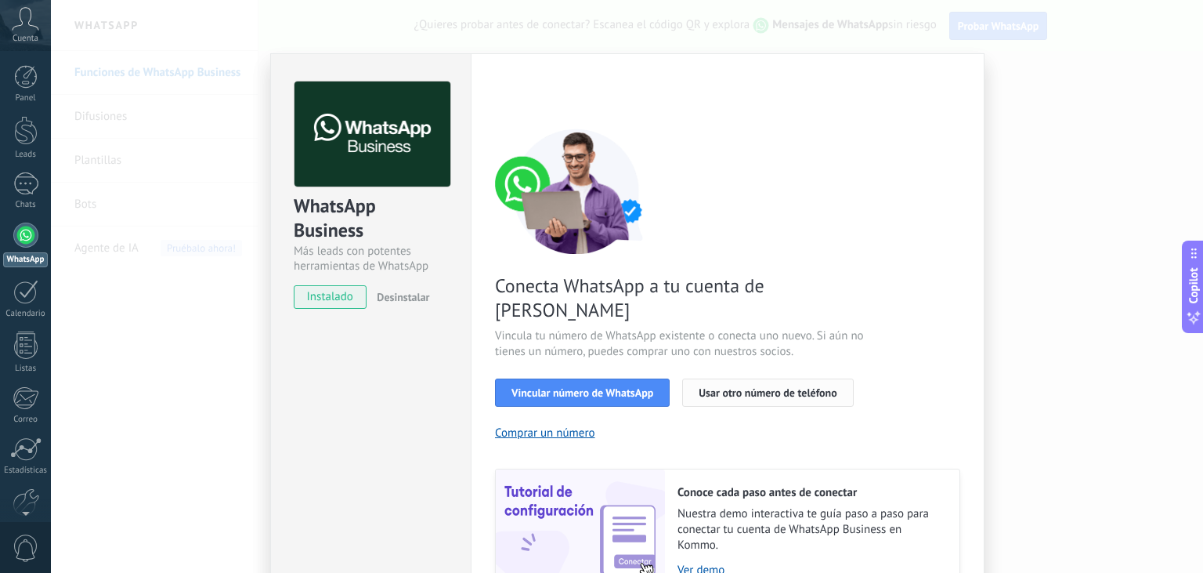
click at [715, 387] on span "Usar otro número de teléfono" at bounding box center [768, 392] width 138 height 11
click at [741, 387] on span "Usar otro número de teléfono" at bounding box center [768, 392] width 138 height 11
click at [1007, 92] on div "WhatsApp Business Más leads con potentes herramientas de WhatsApp instalado Des…" at bounding box center [627, 286] width 1152 height 573
click at [1051, 81] on div "WhatsApp Business Más leads con potentes herramientas de WhatsApp instalado Des…" at bounding box center [627, 286] width 1152 height 573
click at [588, 387] on span "Vincular número de WhatsApp" at bounding box center [583, 392] width 142 height 11
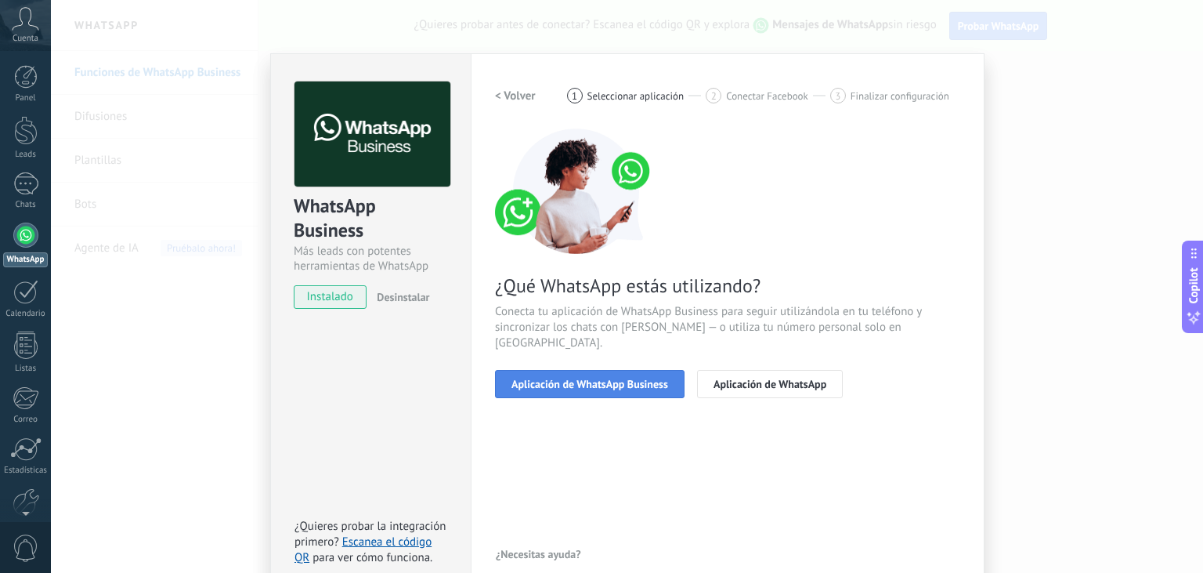
click at [591, 378] on span "Aplicación de WhatsApp Business" at bounding box center [590, 383] width 157 height 11
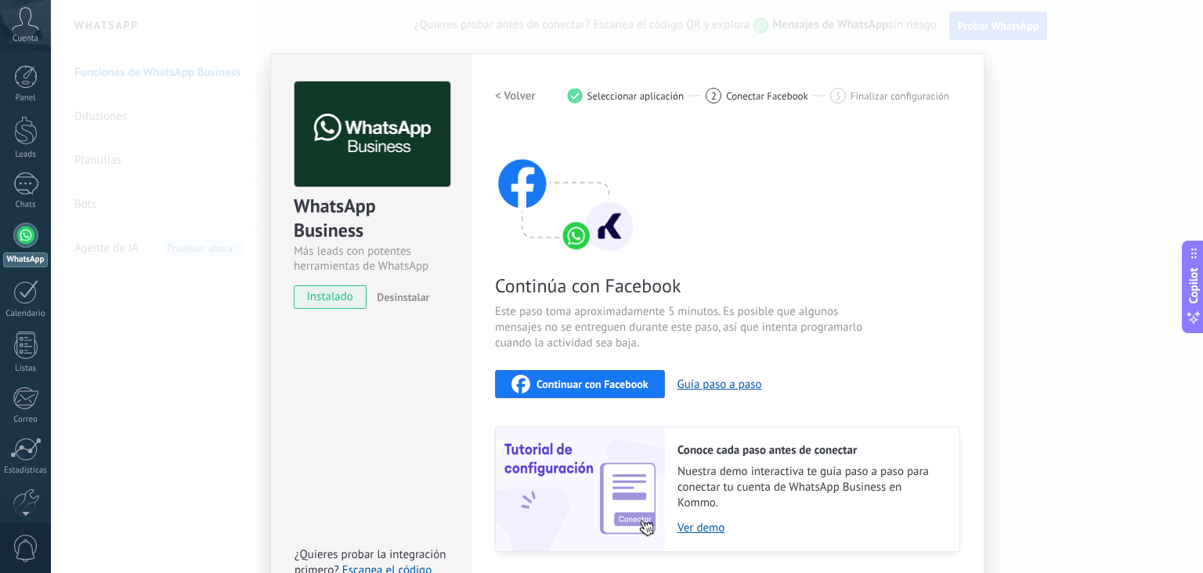
click at [575, 388] on span "Continuar con Facebook" at bounding box center [593, 383] width 112 height 11
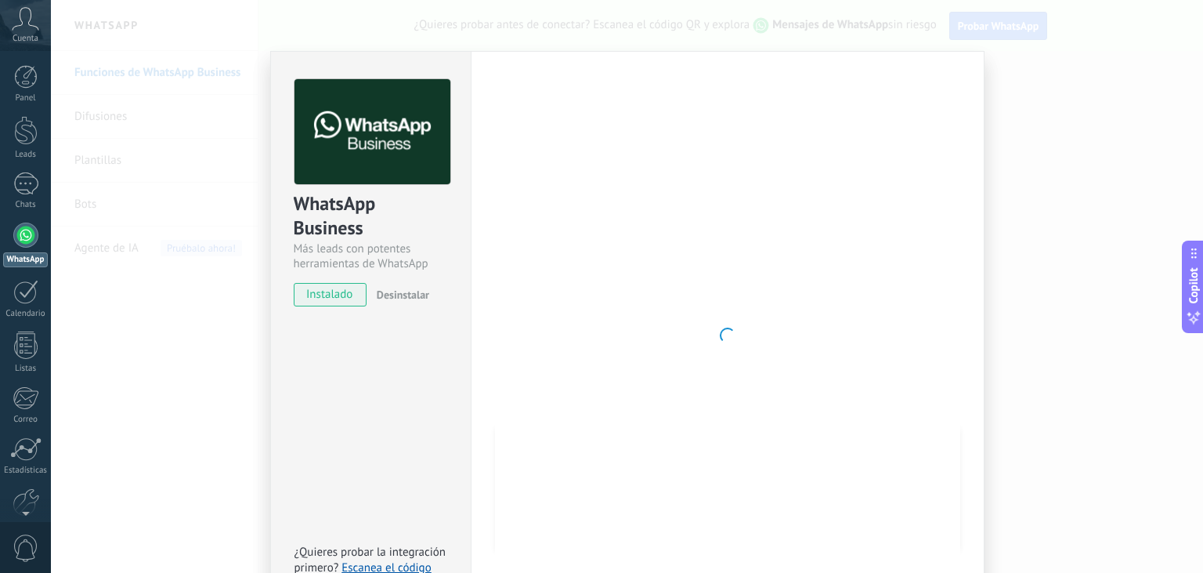
click at [1090, 83] on div "WhatsApp Business Más leads con potentes herramientas de WhatsApp instalado Des…" at bounding box center [627, 286] width 1152 height 573
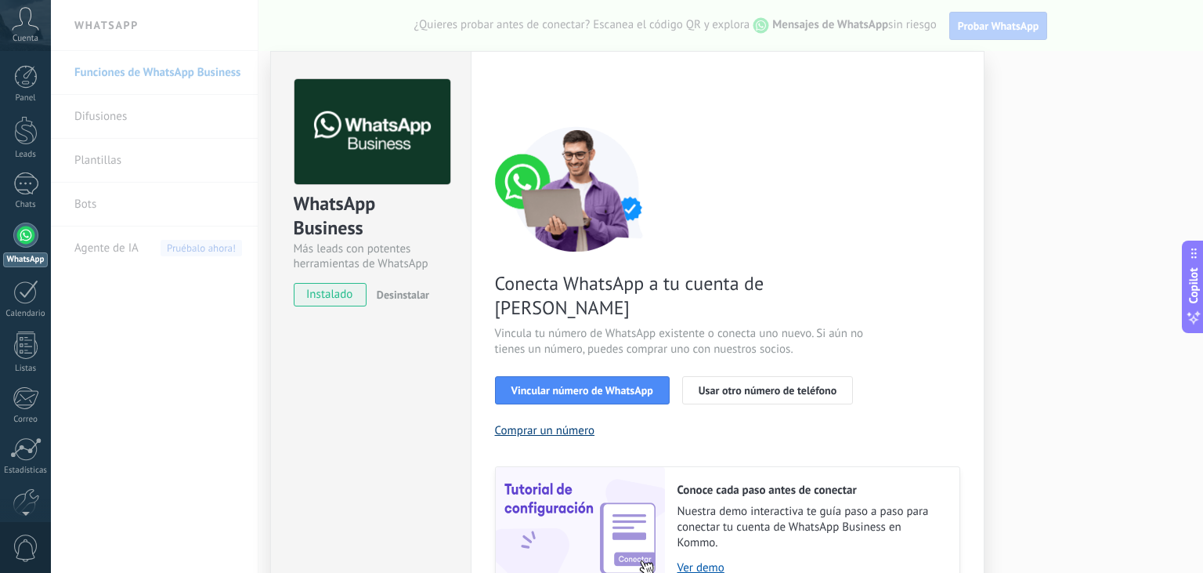
click at [553, 423] on button "Comprar un número" at bounding box center [545, 430] width 100 height 15
click at [608, 385] on span "Vincular número de WhatsApp" at bounding box center [583, 390] width 142 height 11
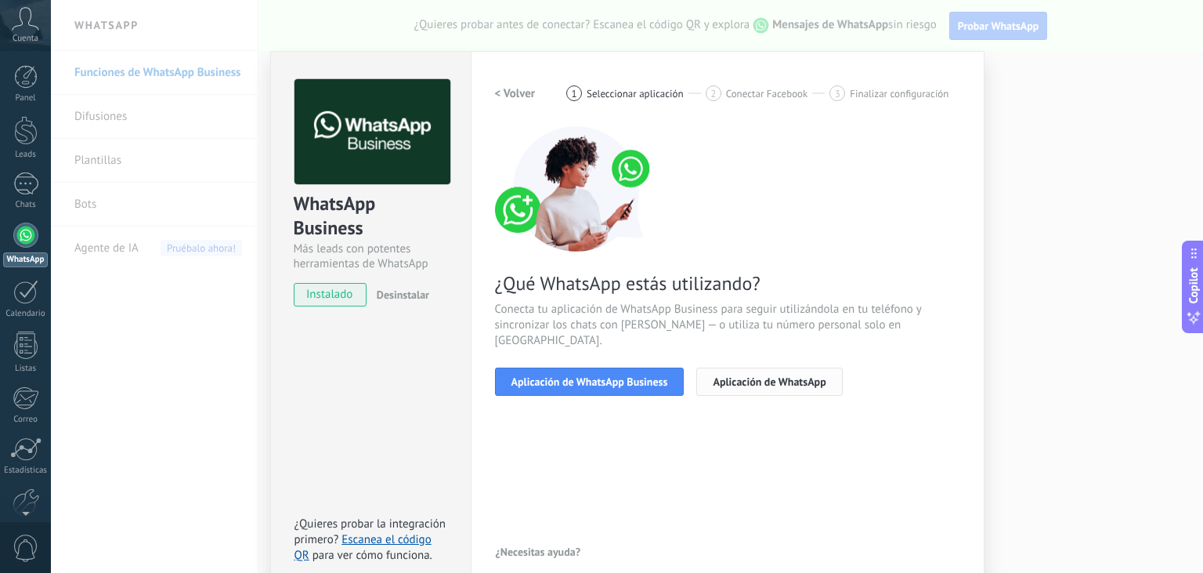
click at [740, 367] on button "Aplicación de WhatsApp" at bounding box center [769, 381] width 146 height 28
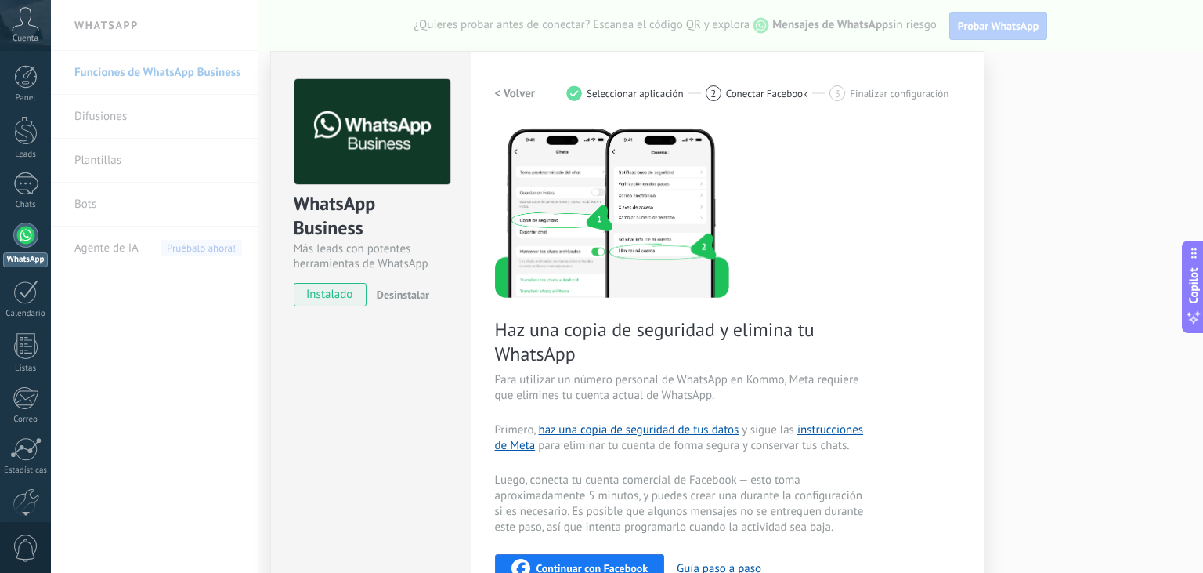
click at [1014, 92] on div "WhatsApp Business Más leads con potentes herramientas de WhatsApp instalado Des…" at bounding box center [627, 286] width 1152 height 573
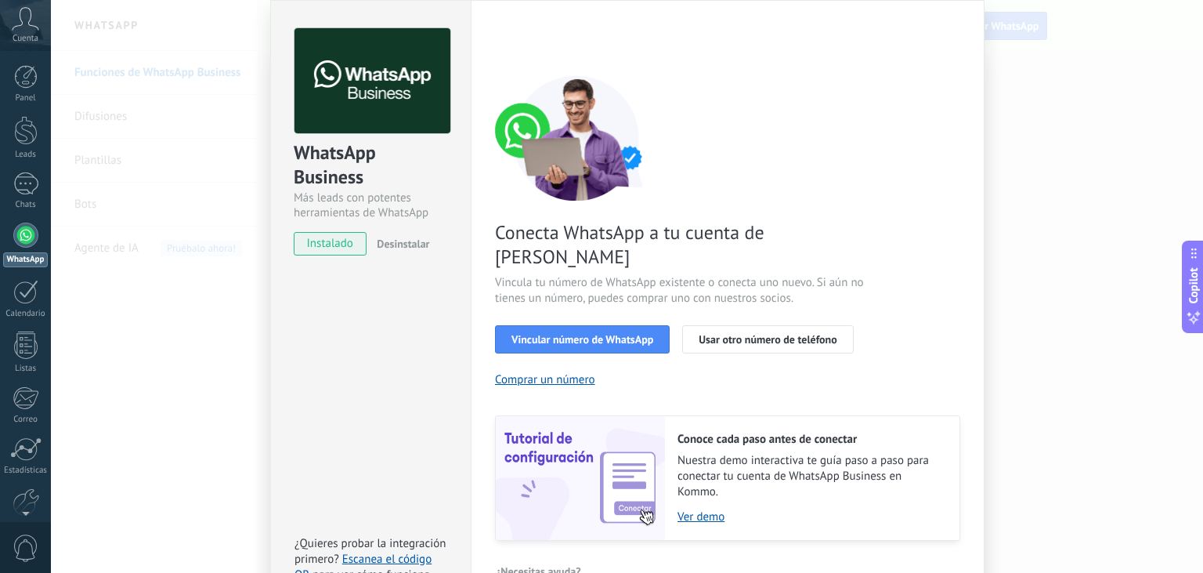
scroll to position [54, 0]
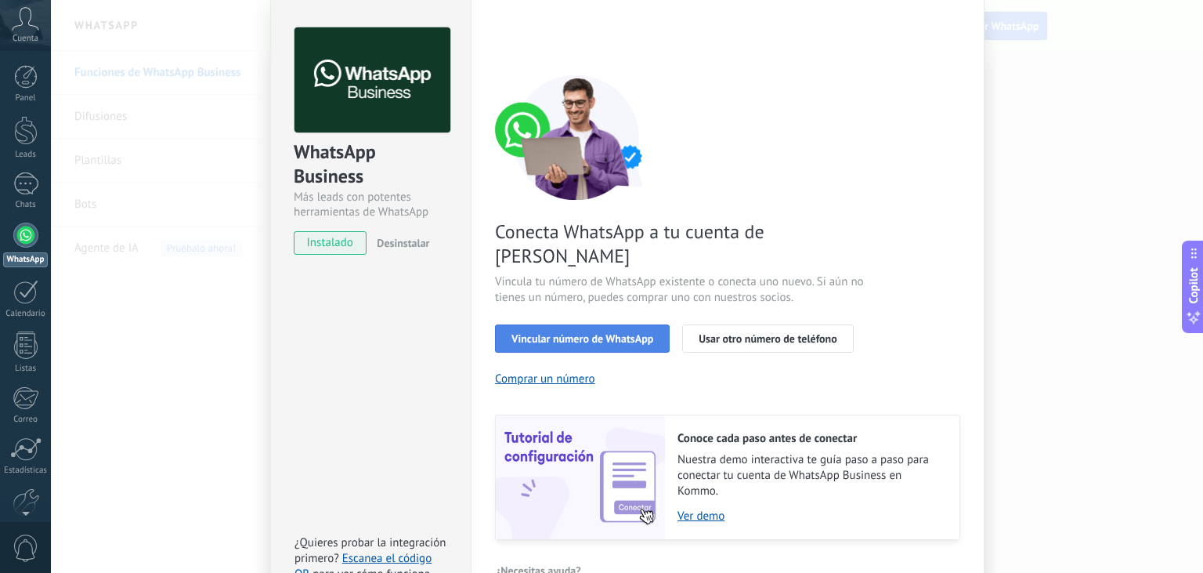
click at [619, 333] on span "Vincular número de WhatsApp" at bounding box center [583, 338] width 142 height 11
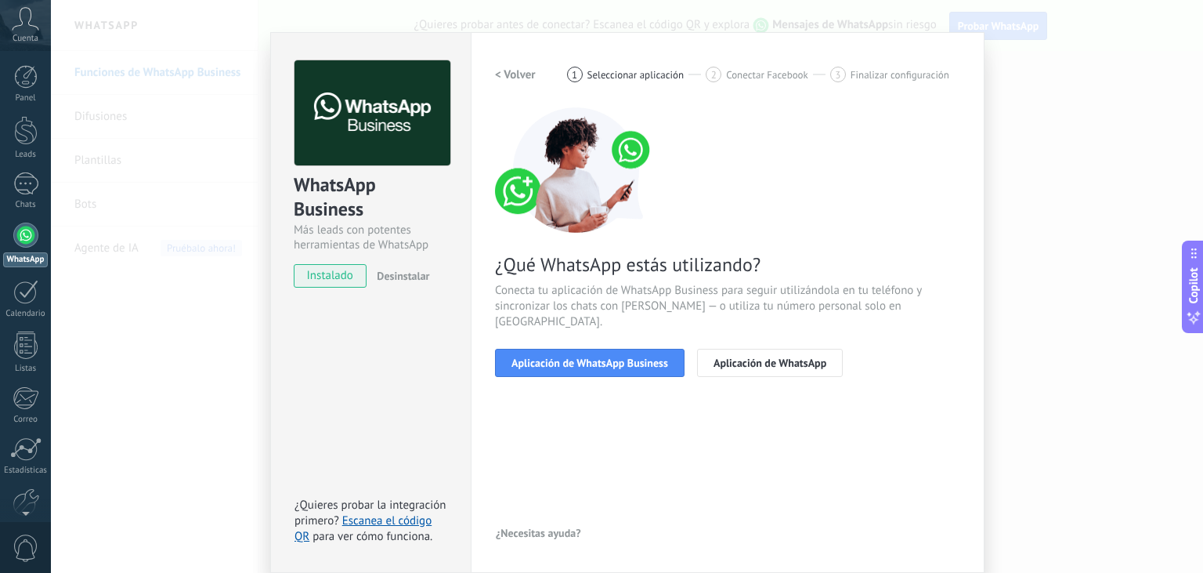
scroll to position [21, 0]
click at [777, 357] on span "Aplicación de WhatsApp" at bounding box center [770, 362] width 113 height 11
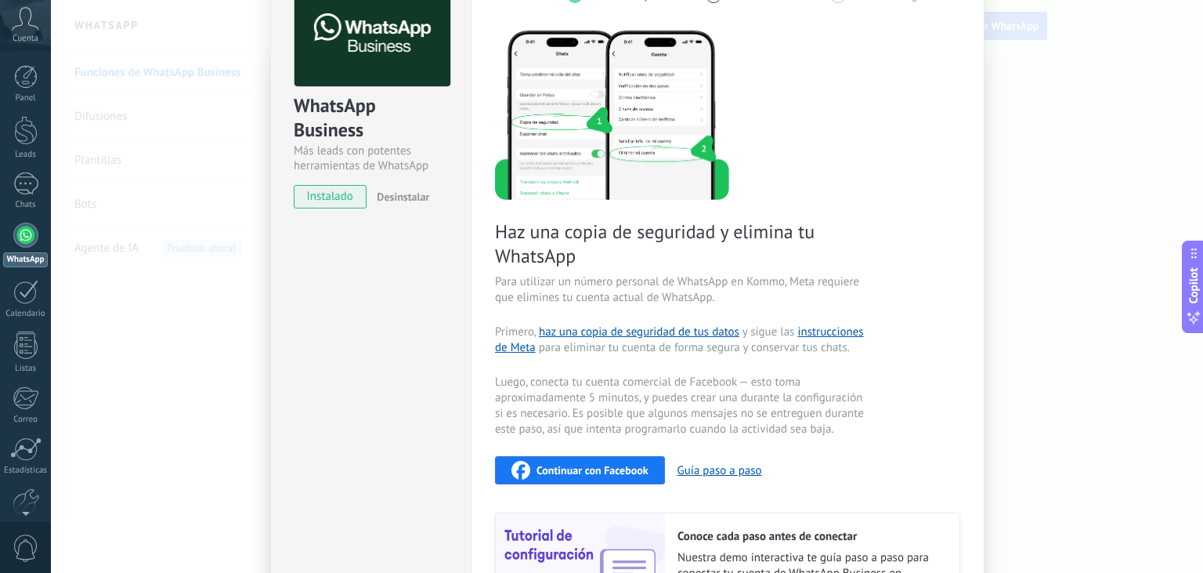
scroll to position [78, 0]
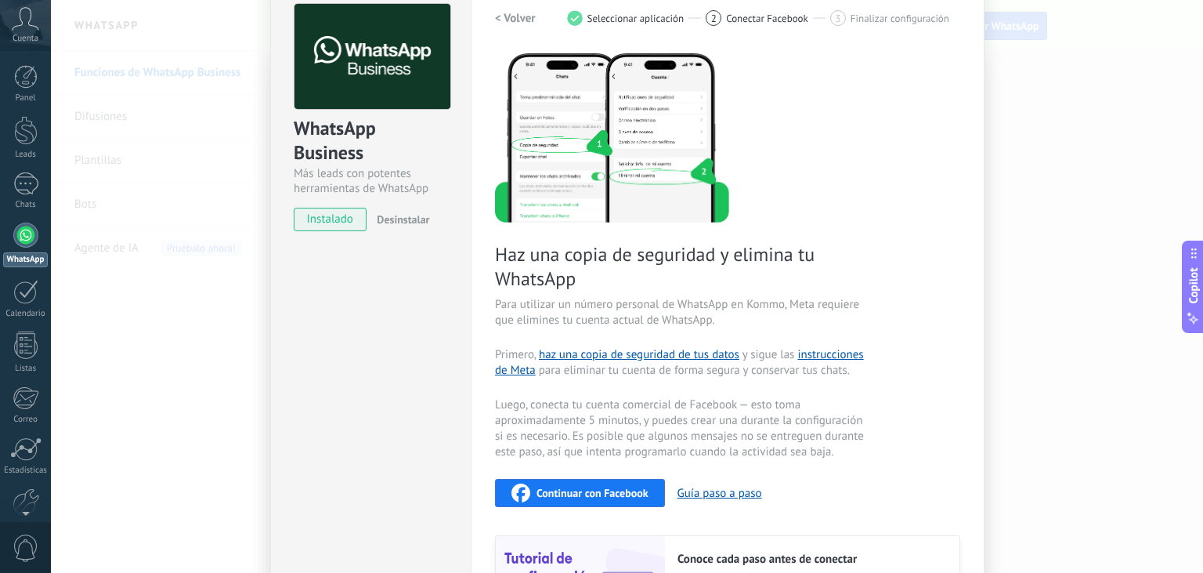
click at [522, 146] on img at bounding box center [612, 137] width 234 height 172
click at [603, 491] on span "Continuar con Facebook" at bounding box center [593, 492] width 112 height 11
